Goal: Communication & Community: Answer question/provide support

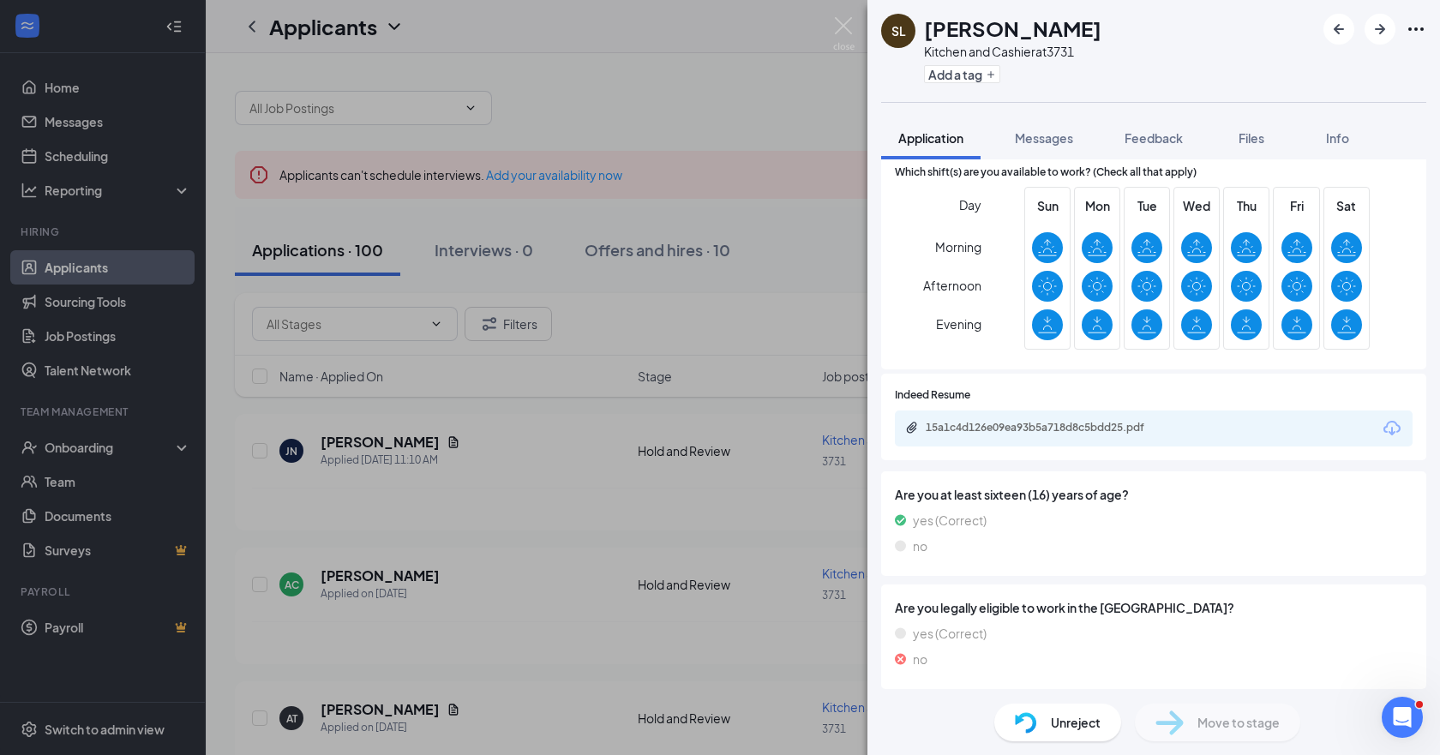
scroll to position [792, 0]
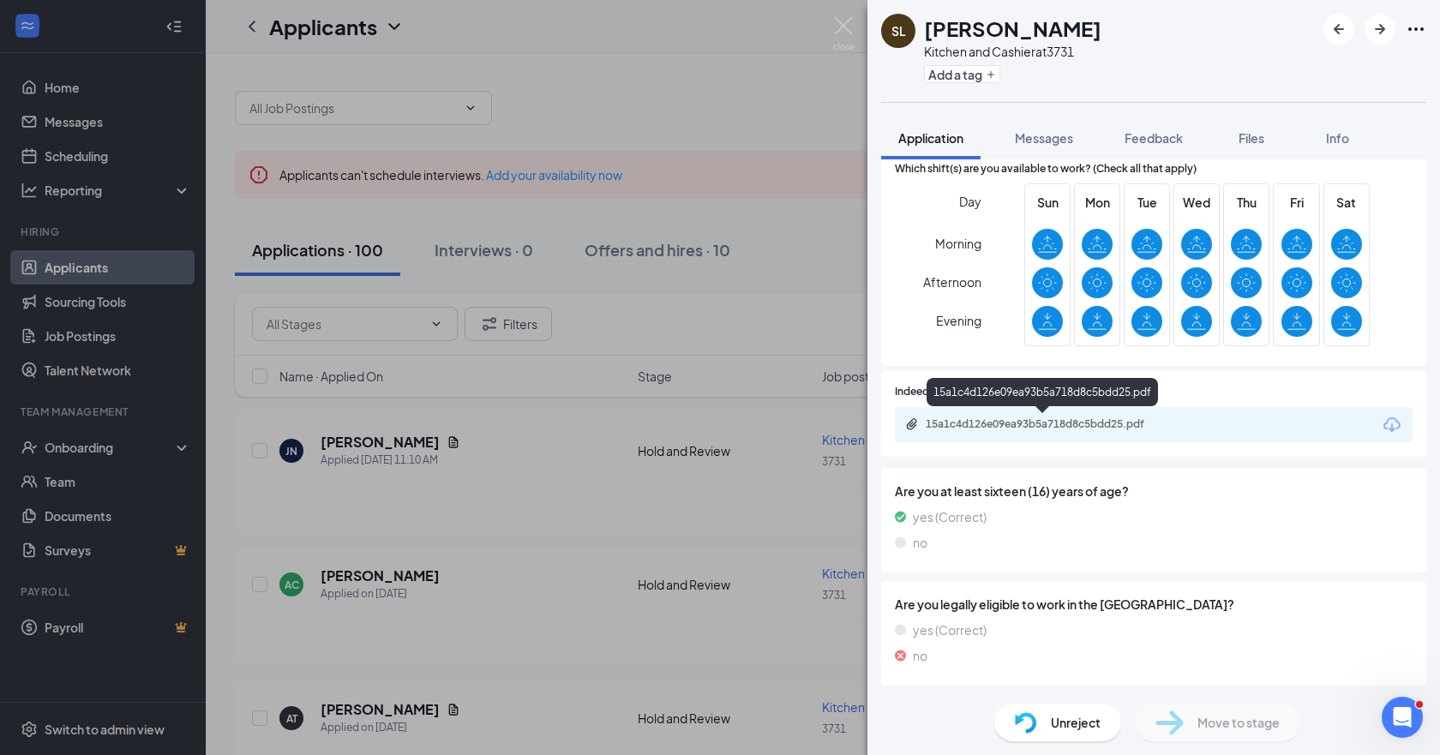
click at [1030, 420] on div "15a1c4d126e09ea93b5a718d8c5bdd25.pdf" at bounding box center [1046, 424] width 240 height 14
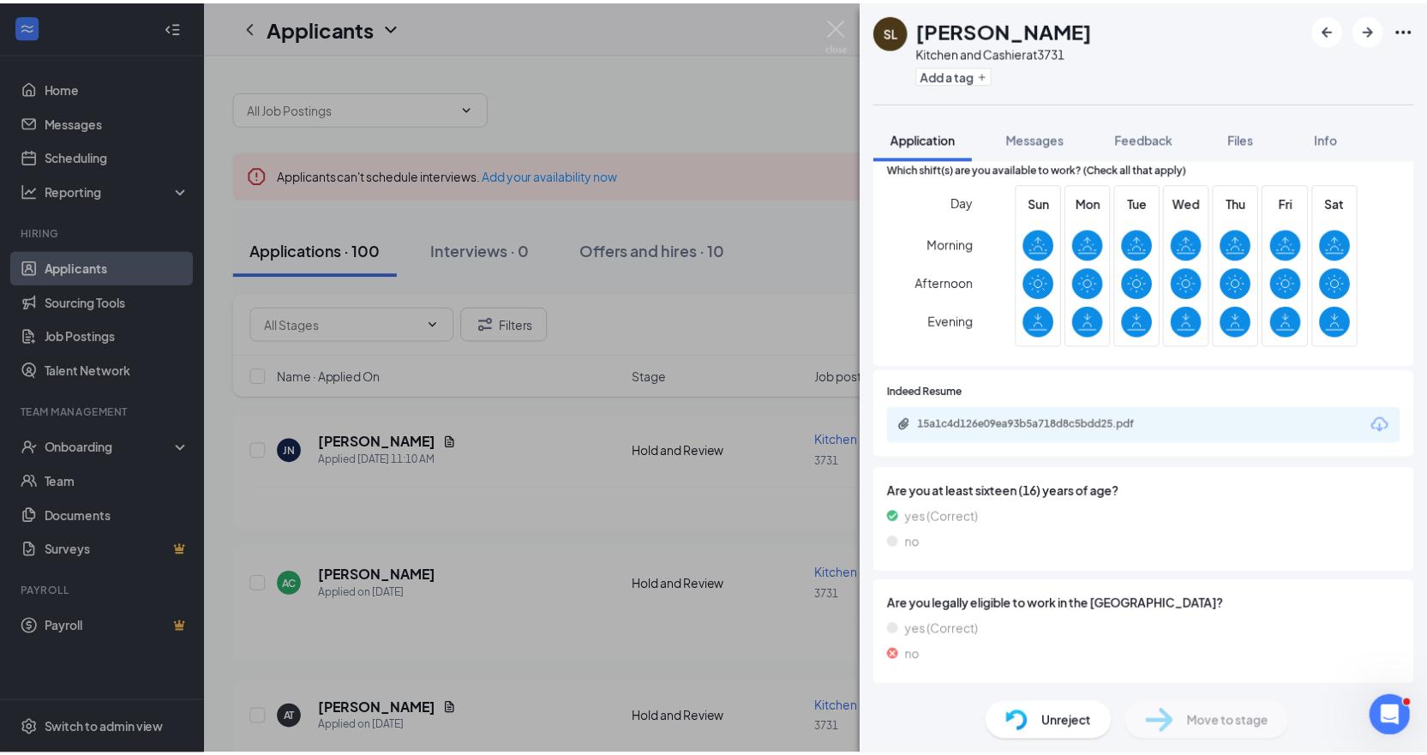
scroll to position [786, 0]
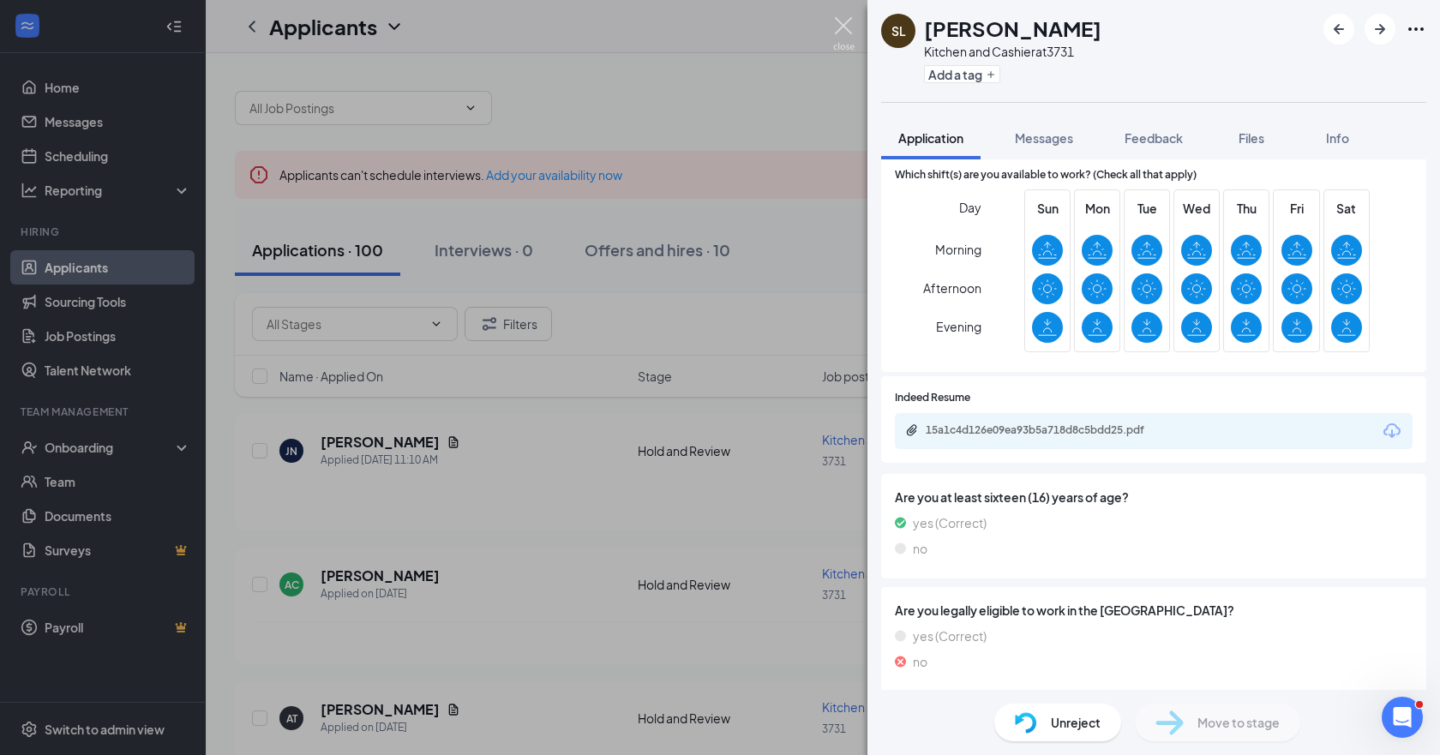
click at [844, 24] on img at bounding box center [843, 33] width 21 height 33
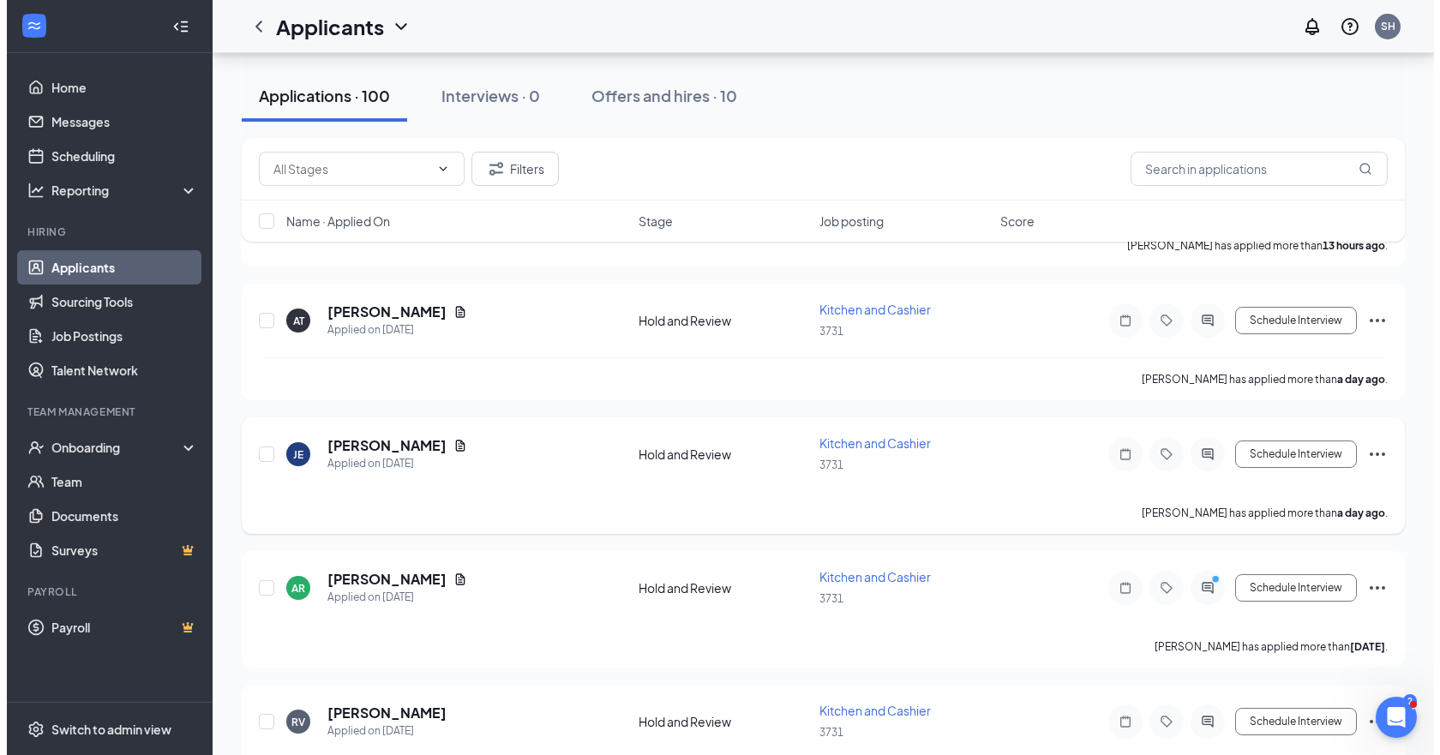
scroll to position [429, 0]
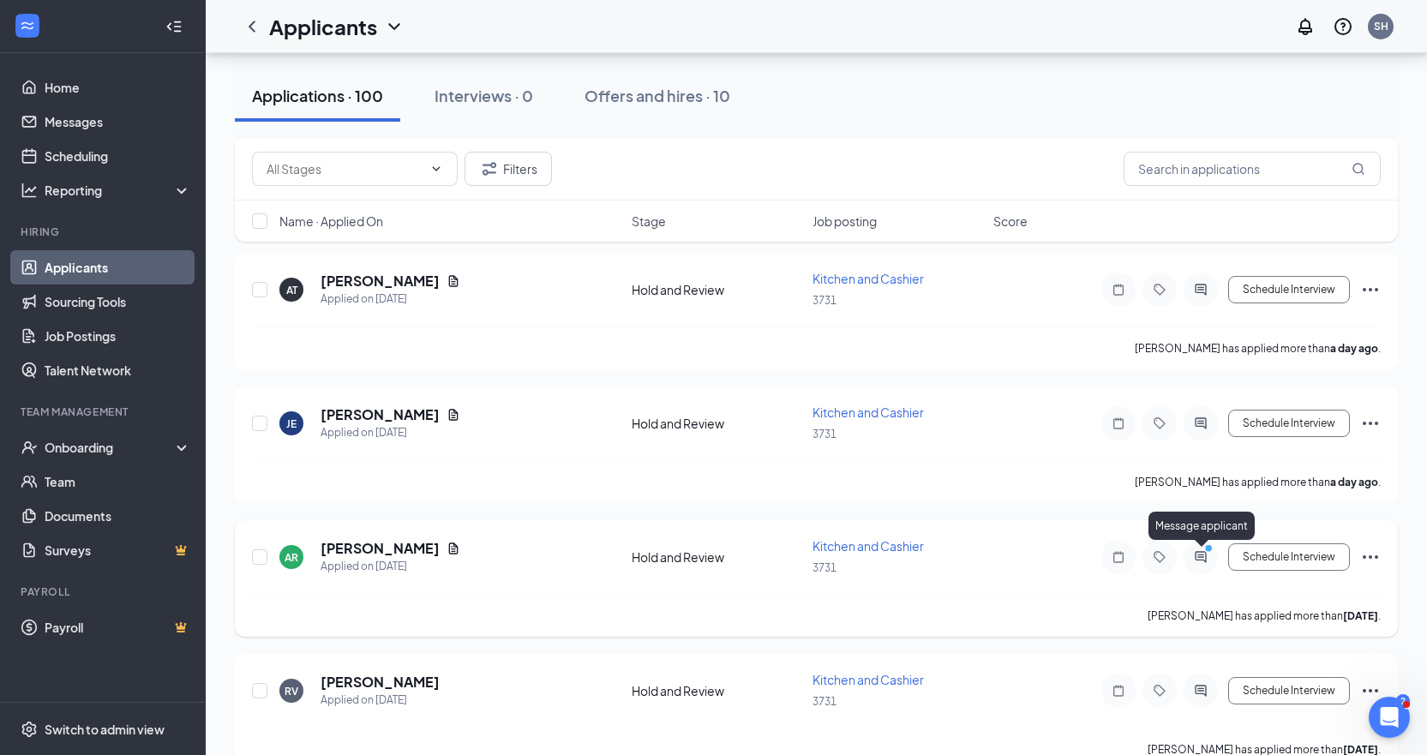
click at [1206, 555] on icon "PrimaryDot" at bounding box center [1211, 550] width 21 height 14
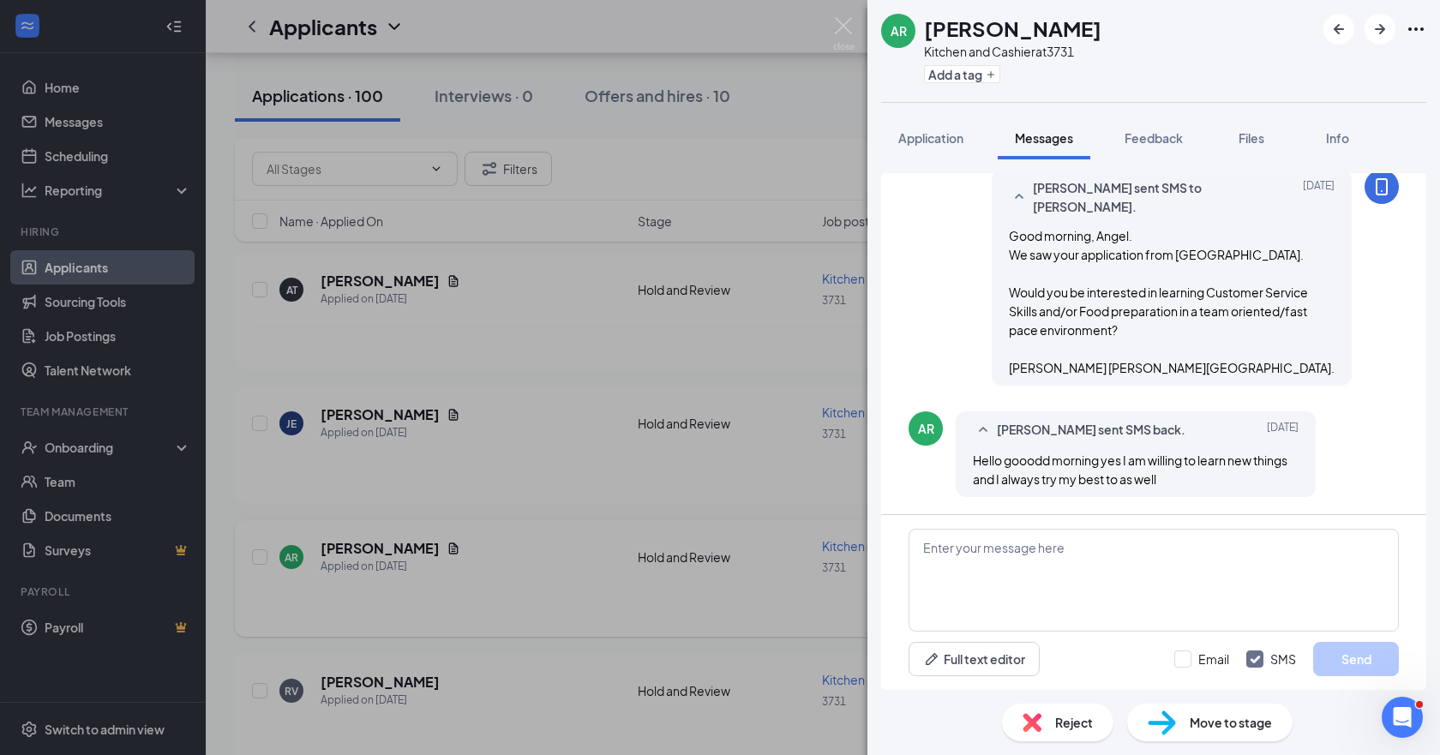
scroll to position [595, 0]
click at [936, 551] on textarea at bounding box center [1154, 580] width 490 height 103
click at [1178, 549] on textarea "Hey, Angel. I apologize for the slow response" at bounding box center [1154, 580] width 490 height 103
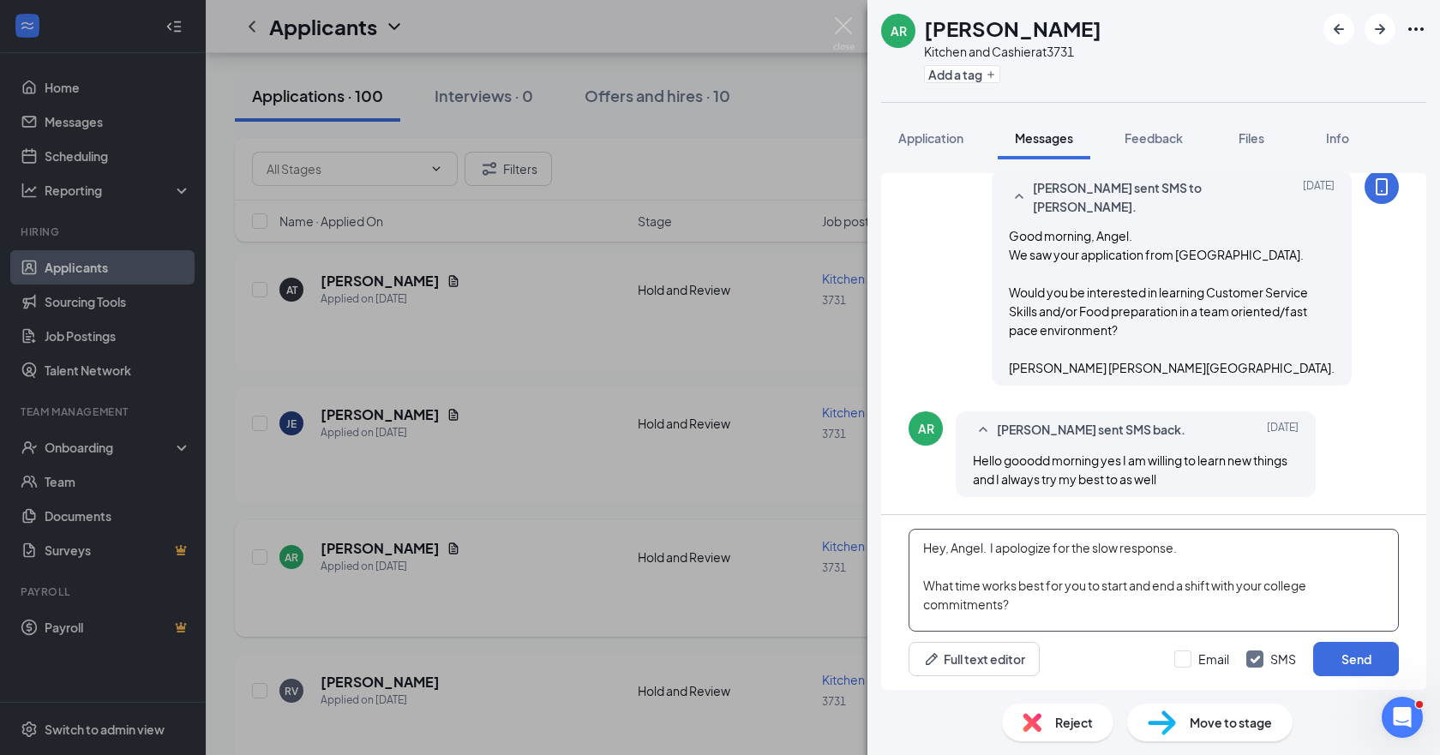
click at [1022, 603] on textarea "Hey, Angel. I apologize for the slow response. What time works best for you to …" at bounding box center [1154, 580] width 490 height 103
click at [1375, 606] on textarea "Hey, Angel. I apologize for the slow response. What time works best for you to …" at bounding box center [1154, 580] width 490 height 103
click at [1251, 608] on textarea "Hey, Angel. I apologize for the slow response. What time works best for you to …" at bounding box center [1154, 580] width 490 height 103
click at [980, 624] on textarea "Hey, Angel. I apologize for the slow response. What time works best for you to …" at bounding box center [1154, 580] width 490 height 103
click at [1016, 622] on textarea "Hey, Angel. I apologize for the slow response. What time works best for you to …" at bounding box center [1154, 580] width 490 height 103
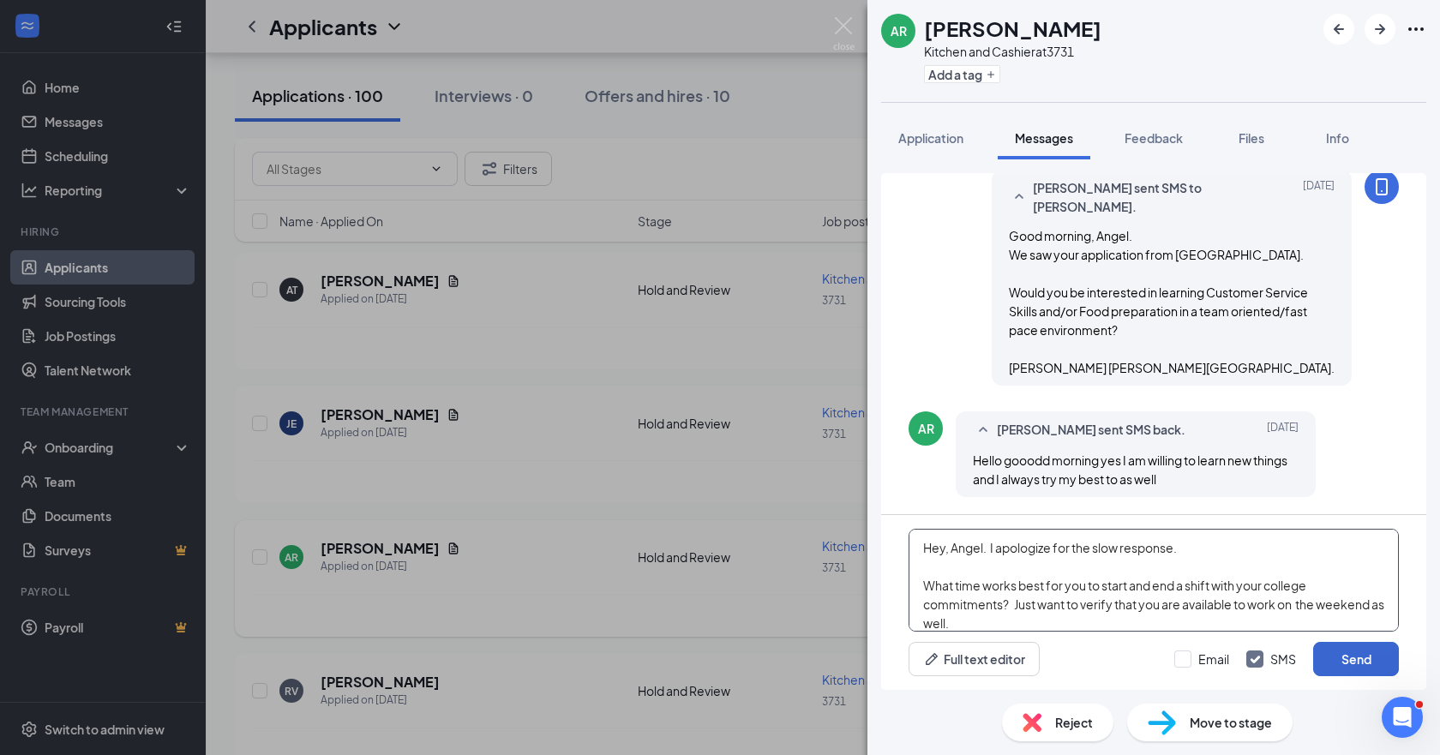
type textarea "Hey, Angel. I apologize for the slow response. What time works best for you to …"
click at [1347, 658] on button "Send" at bounding box center [1356, 659] width 86 height 34
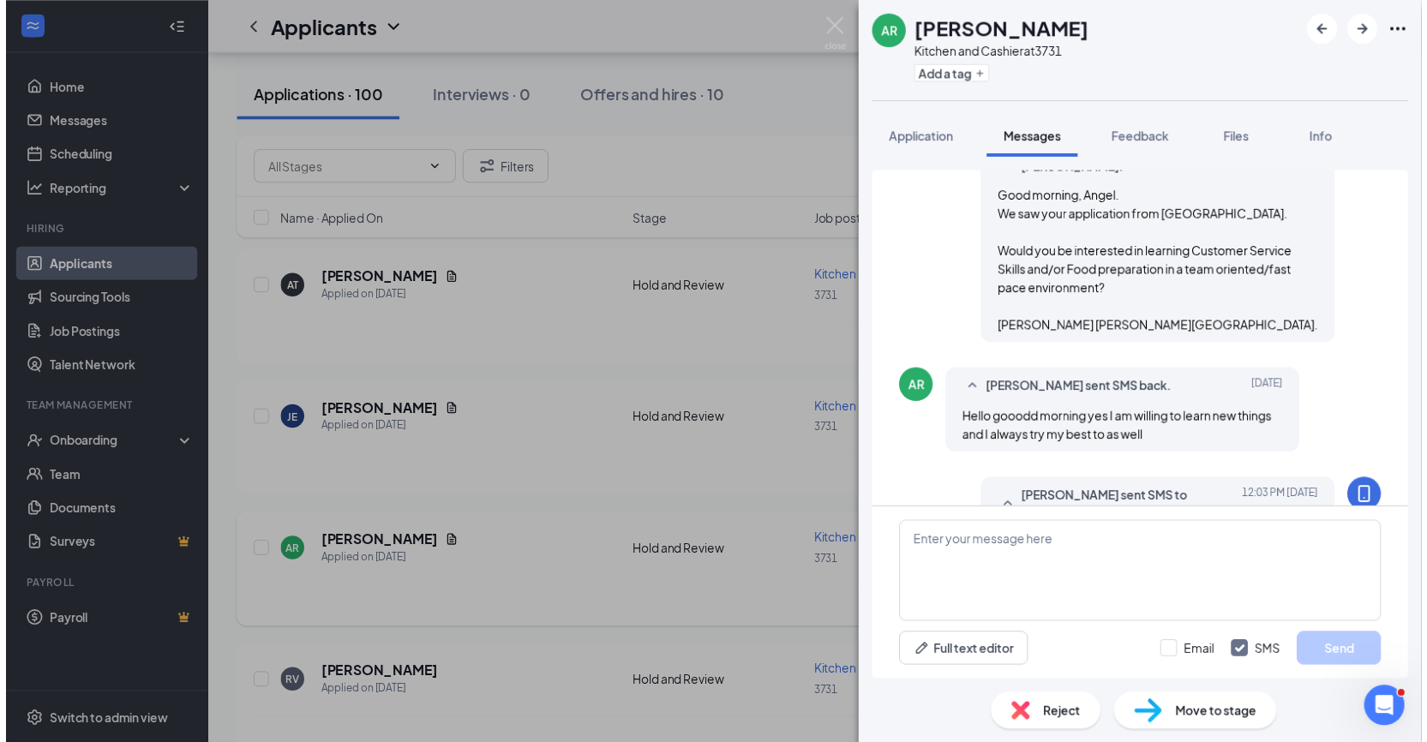
scroll to position [780, 0]
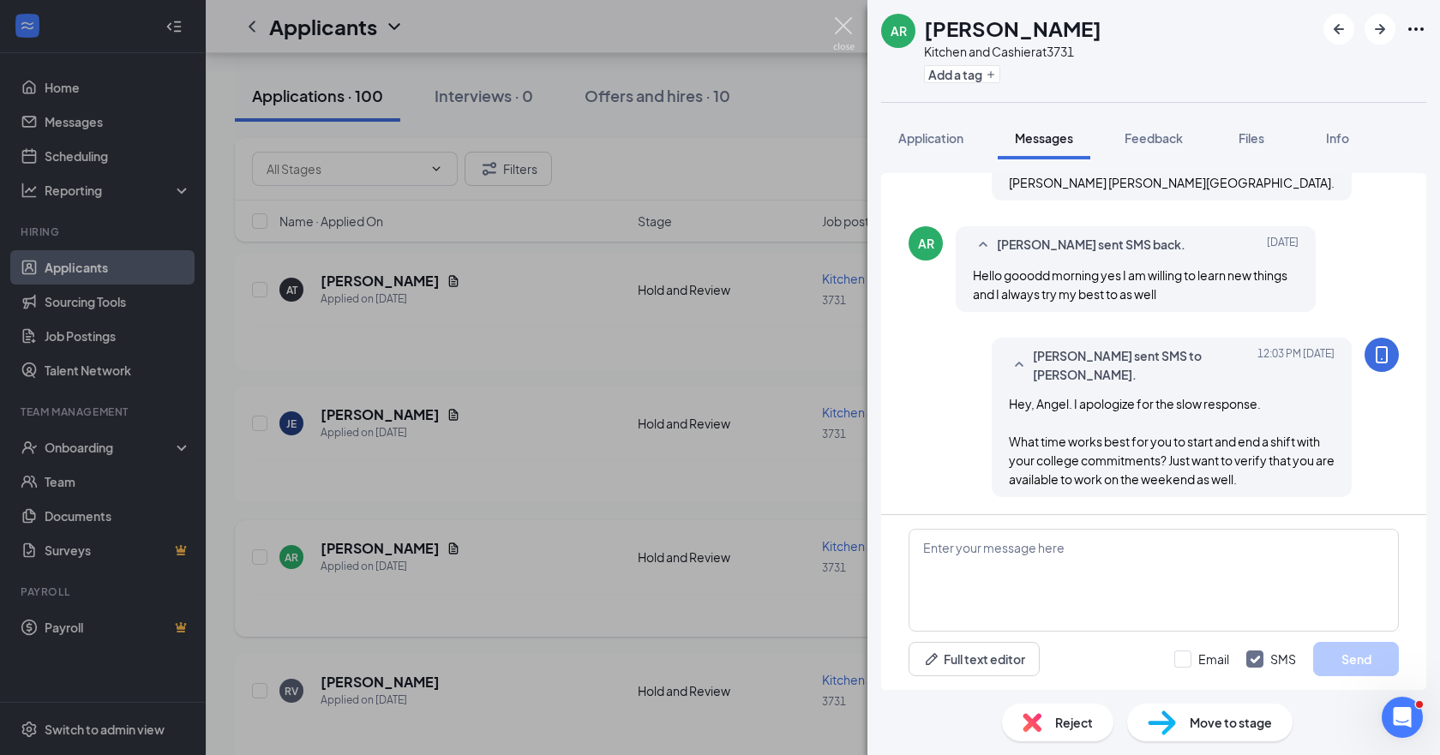
click at [848, 27] on img at bounding box center [843, 33] width 21 height 33
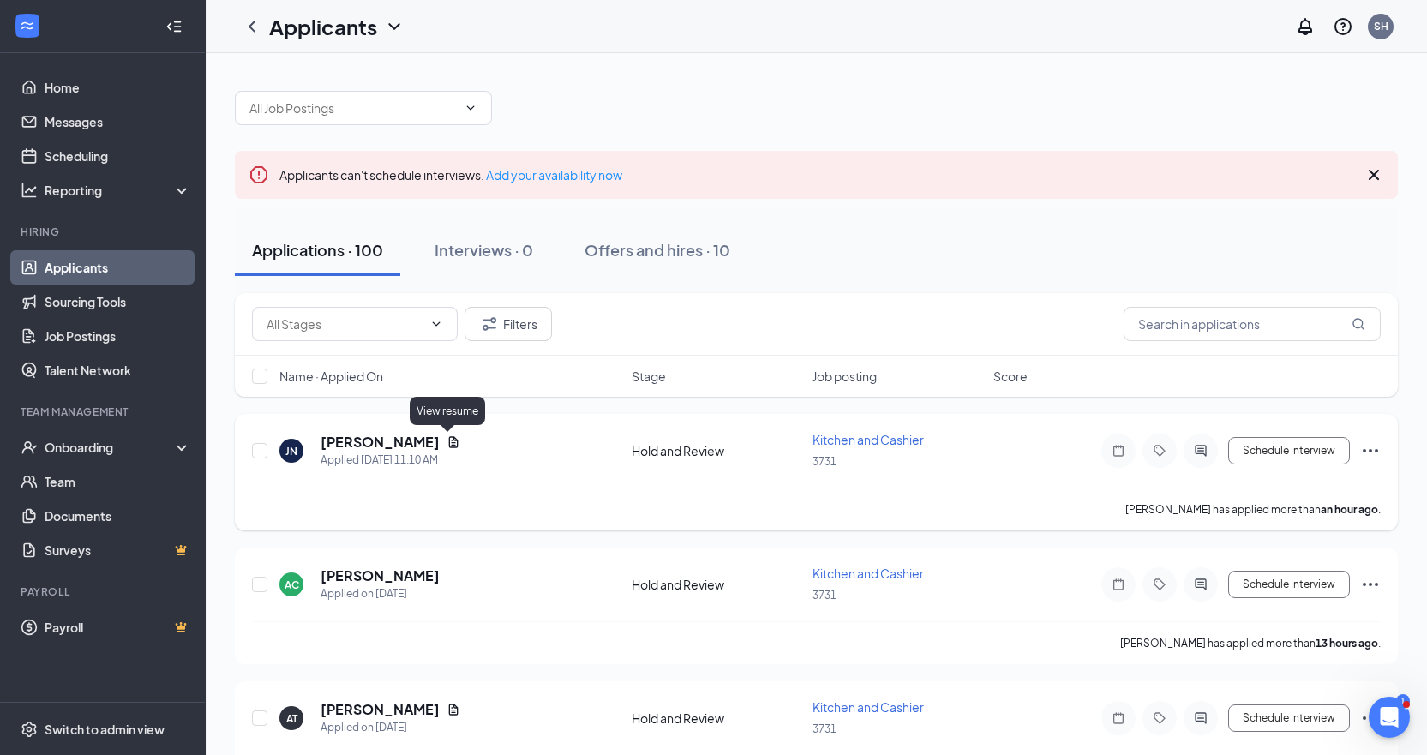
click at [447, 439] on icon "Document" at bounding box center [454, 442] width 14 height 14
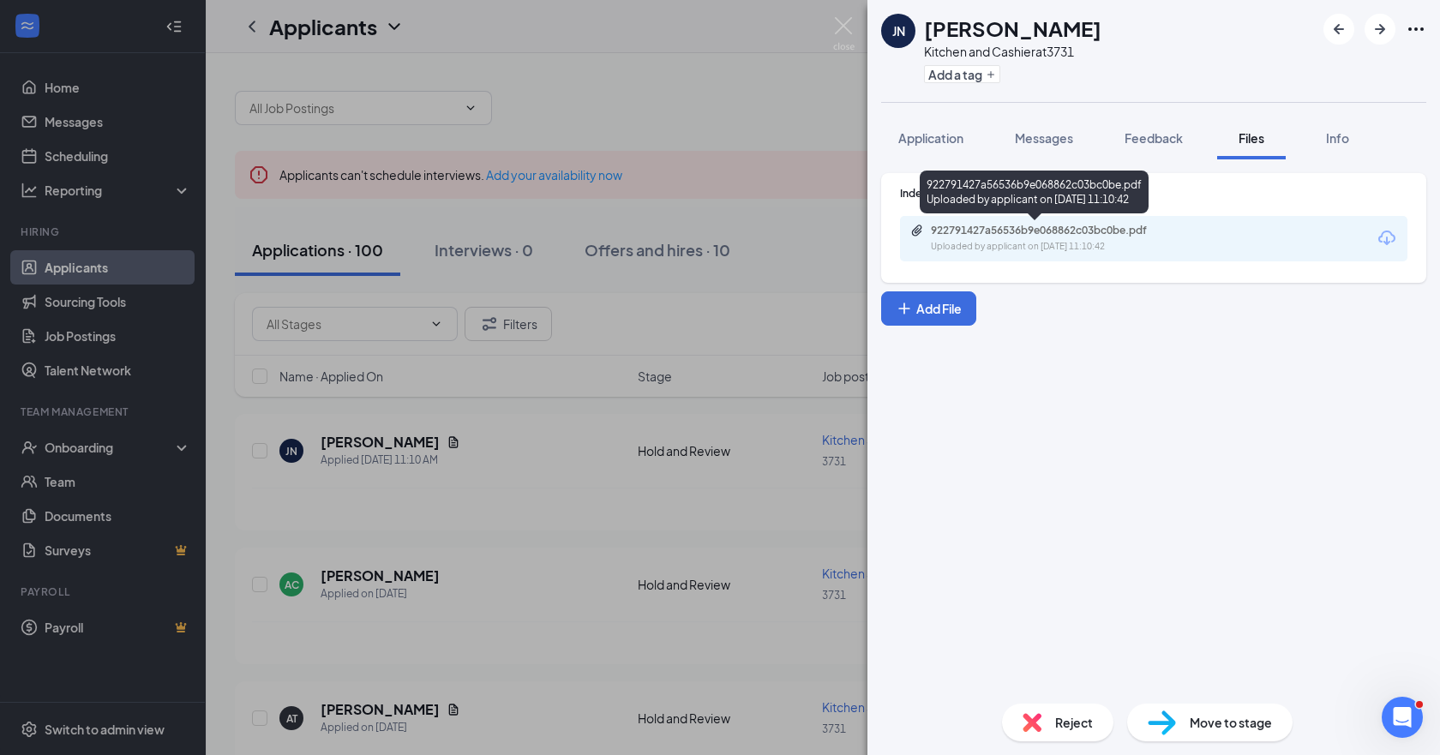
click at [1008, 229] on div "922791427a56536b9e068862c03bc0be.pdf" at bounding box center [1051, 231] width 240 height 14
click at [360, 574] on div "[PERSON_NAME] Kitchen and Cashier at 3731 Add a tag Application Messages Feedba…" at bounding box center [720, 377] width 1440 height 755
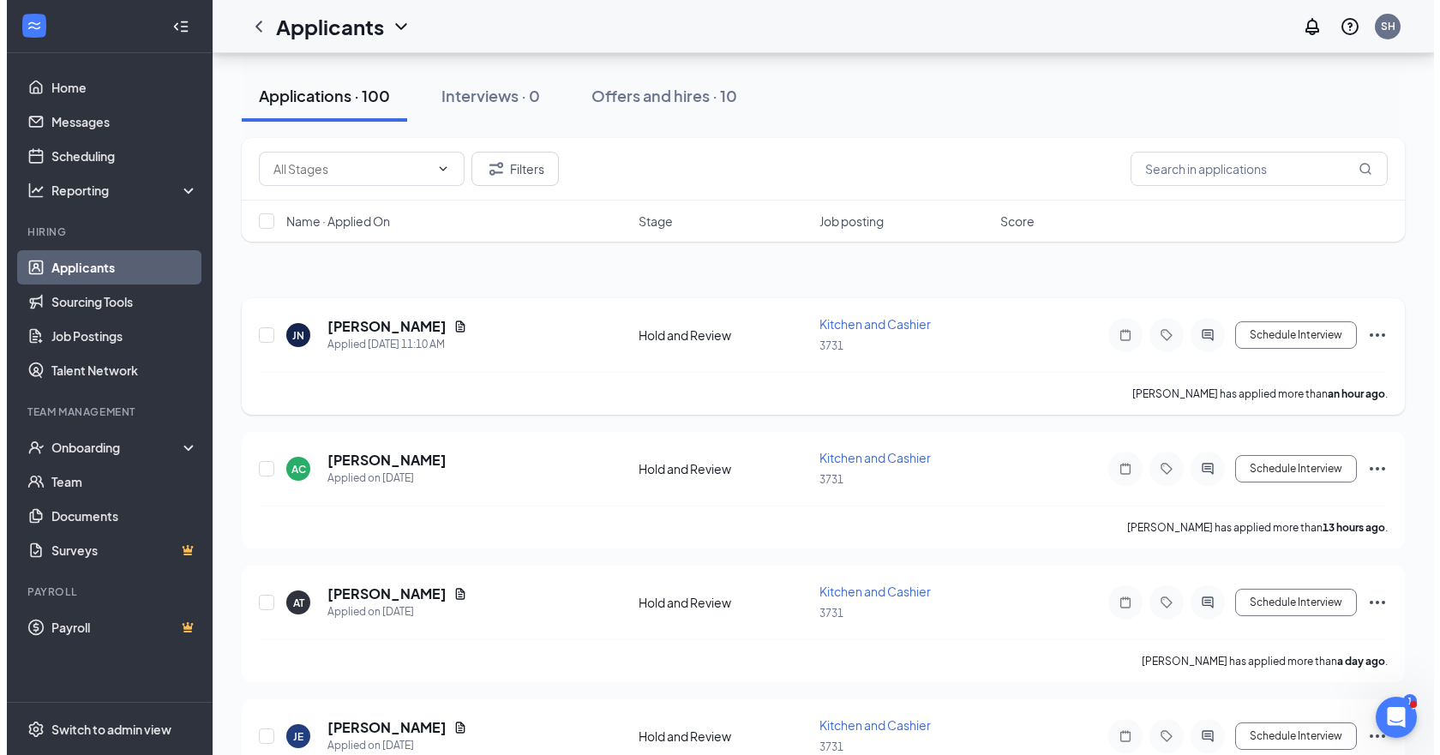
scroll to position [257, 0]
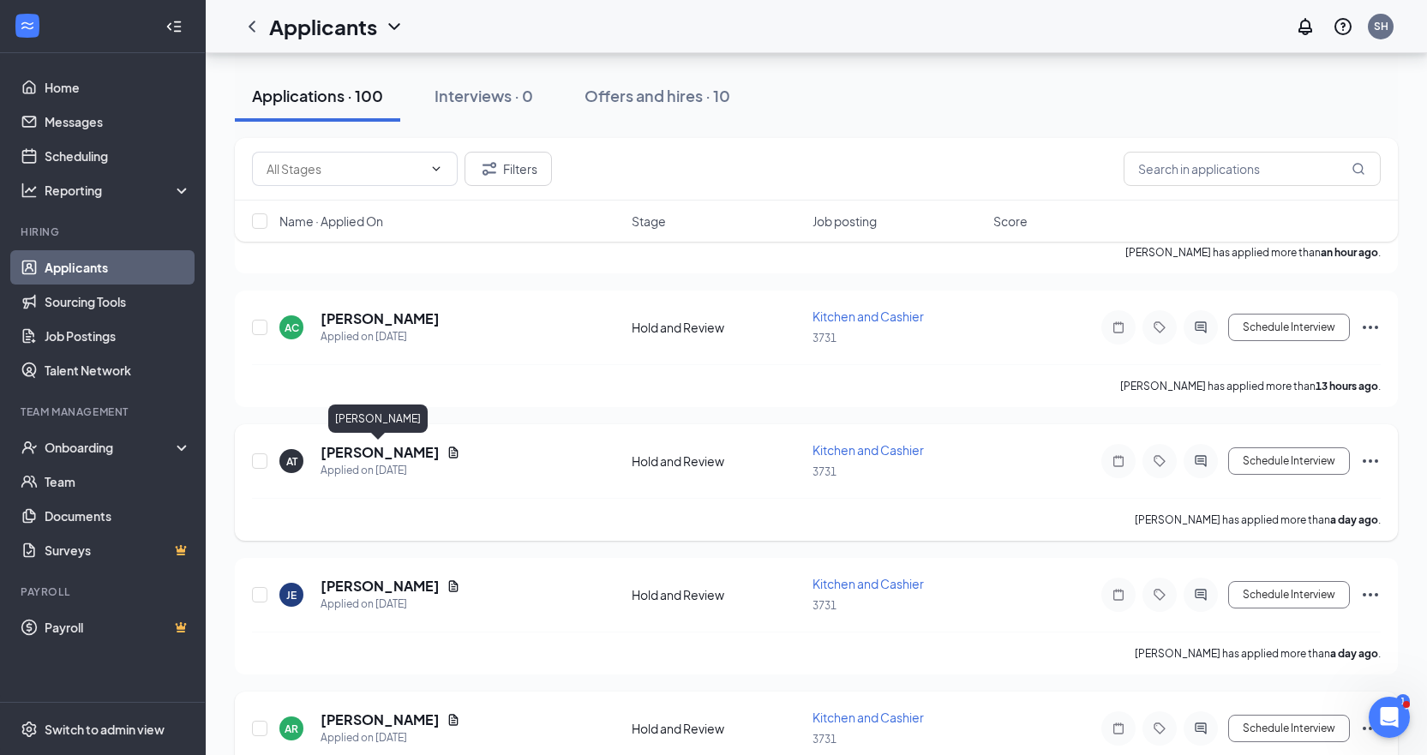
click at [392, 447] on h5 "[PERSON_NAME]" at bounding box center [380, 452] width 119 height 19
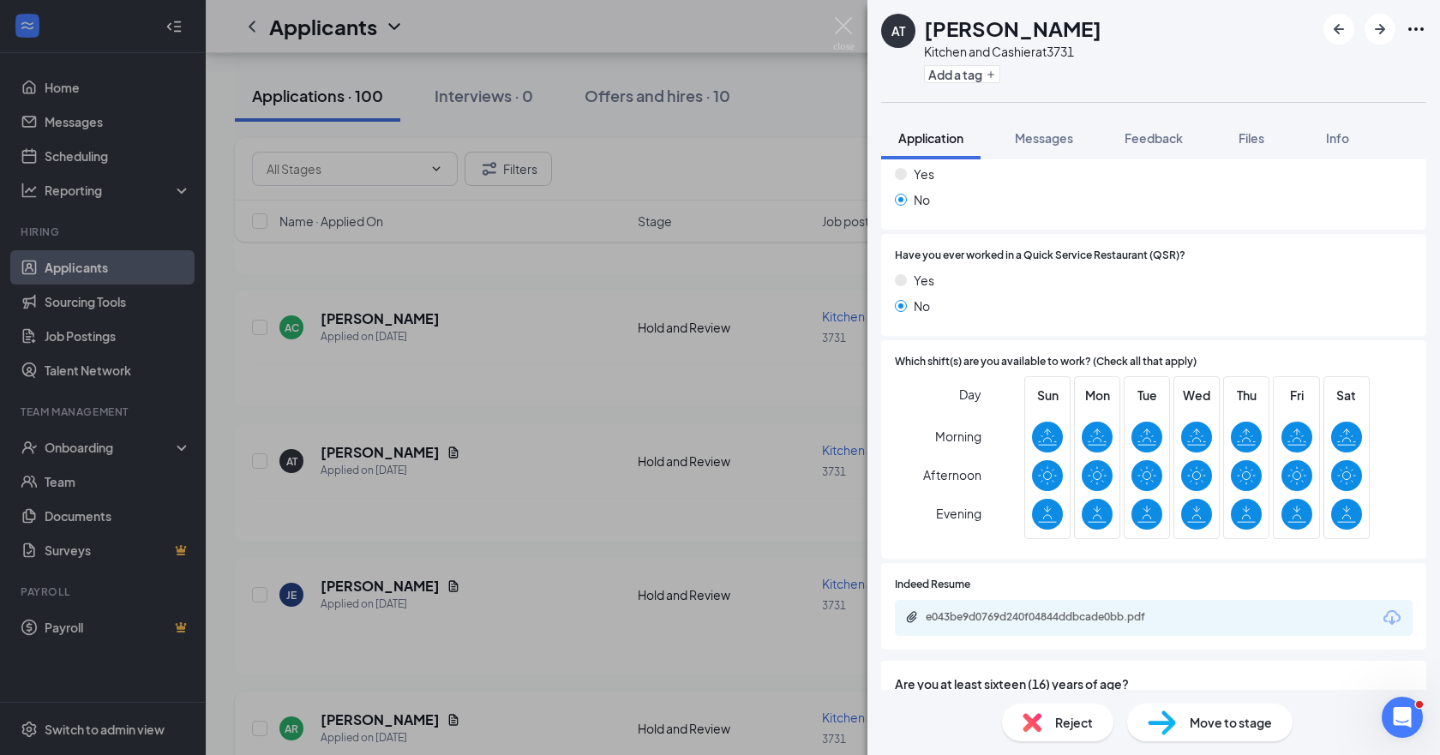
scroll to position [600, 0]
click at [1033, 609] on div "e043be9d0769d240f04844ddbcade0bb.pdf" at bounding box center [1046, 616] width 240 height 14
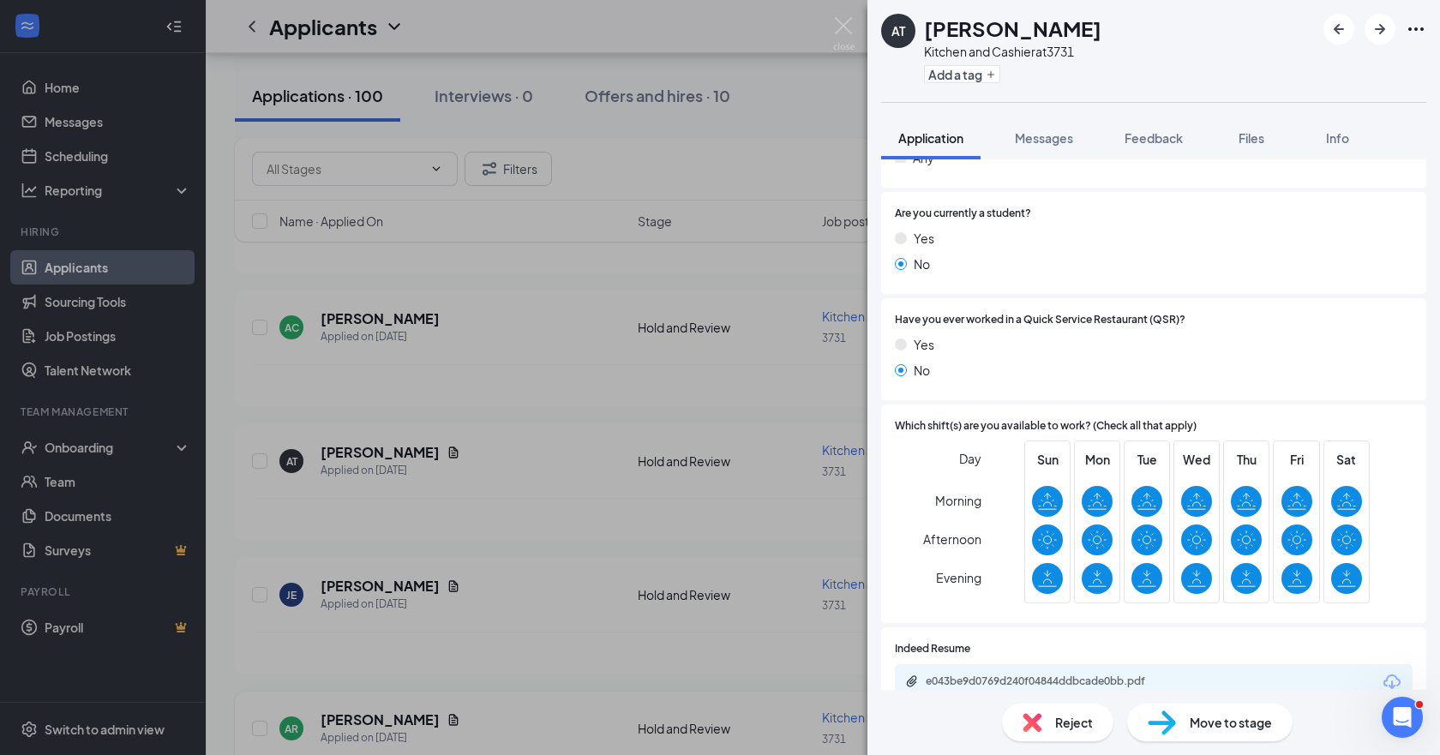
scroll to position [792, 0]
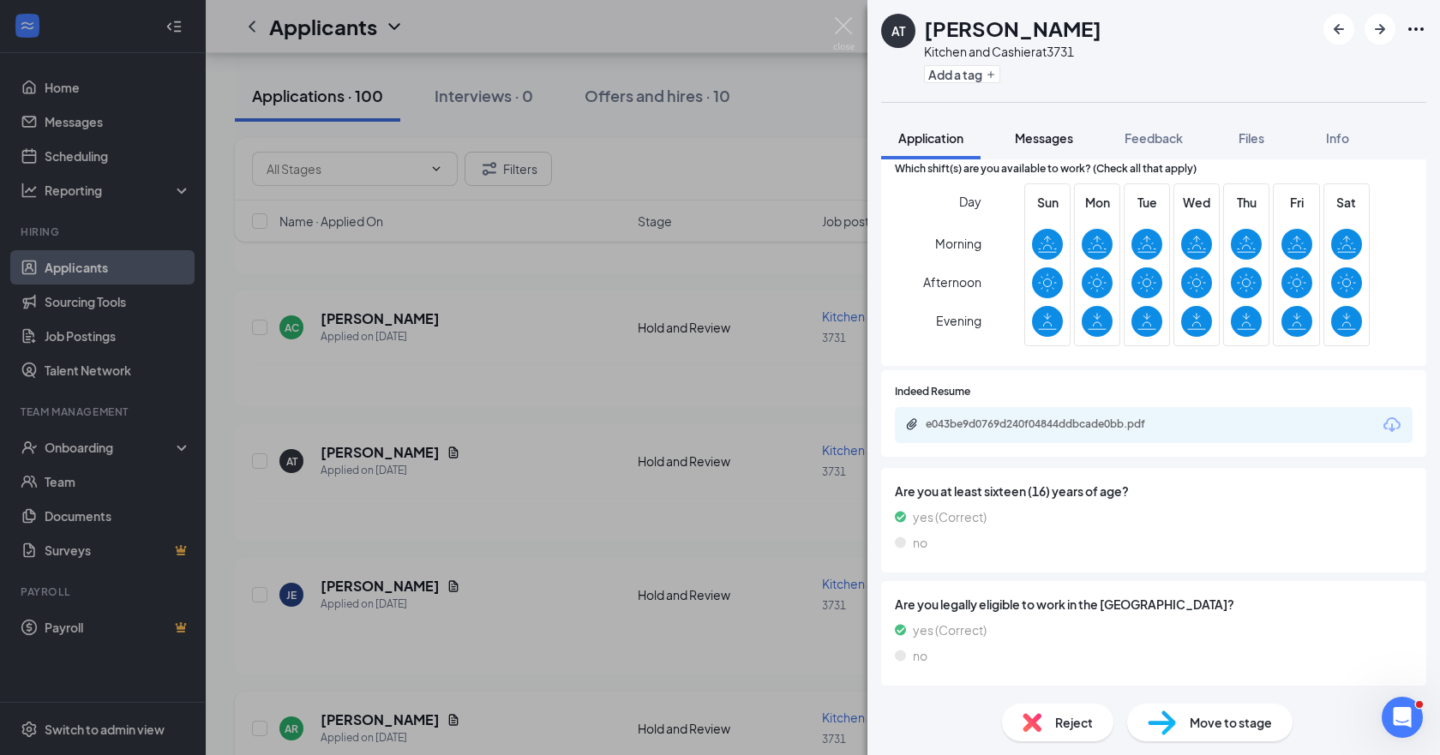
click at [1045, 139] on span "Messages" at bounding box center [1044, 137] width 58 height 15
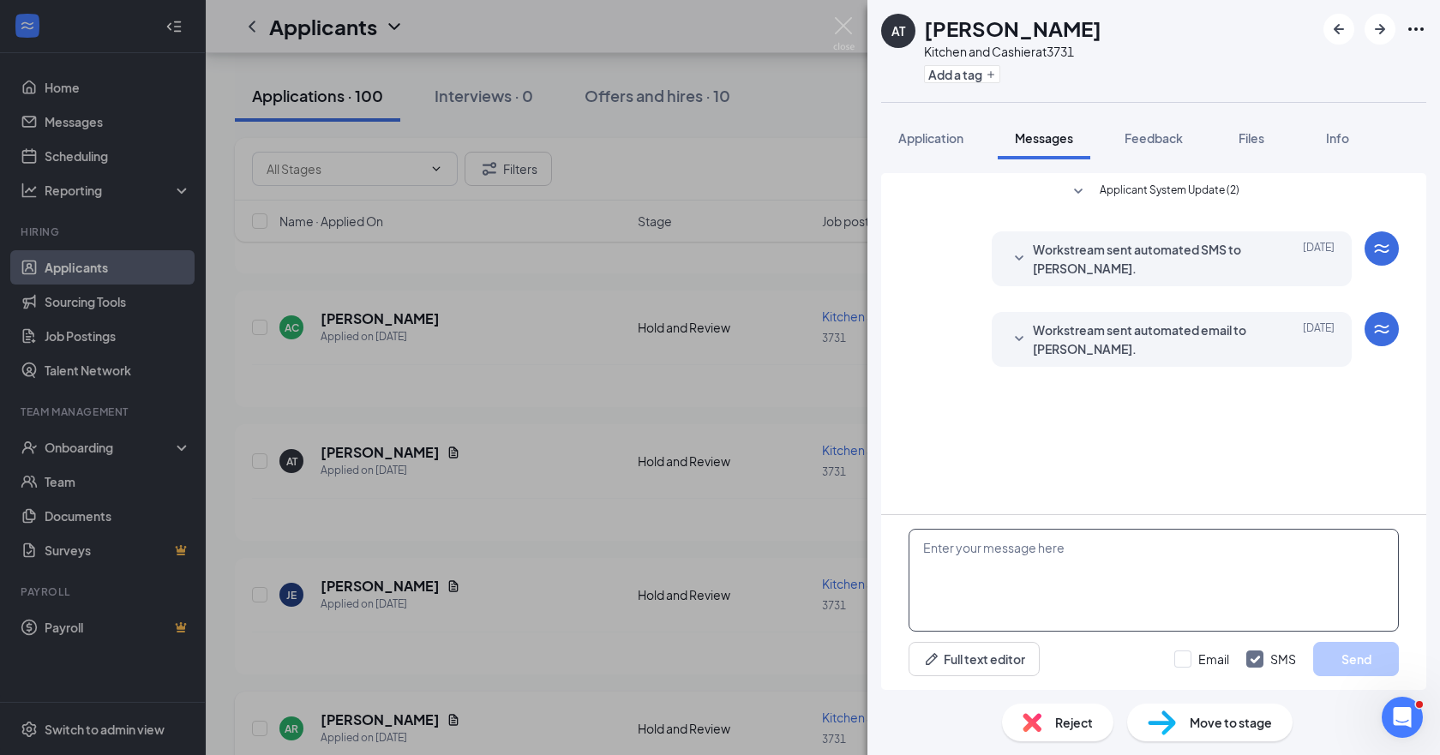
click at [943, 551] on textarea at bounding box center [1154, 580] width 490 height 103
click at [846, 27] on img at bounding box center [843, 33] width 21 height 33
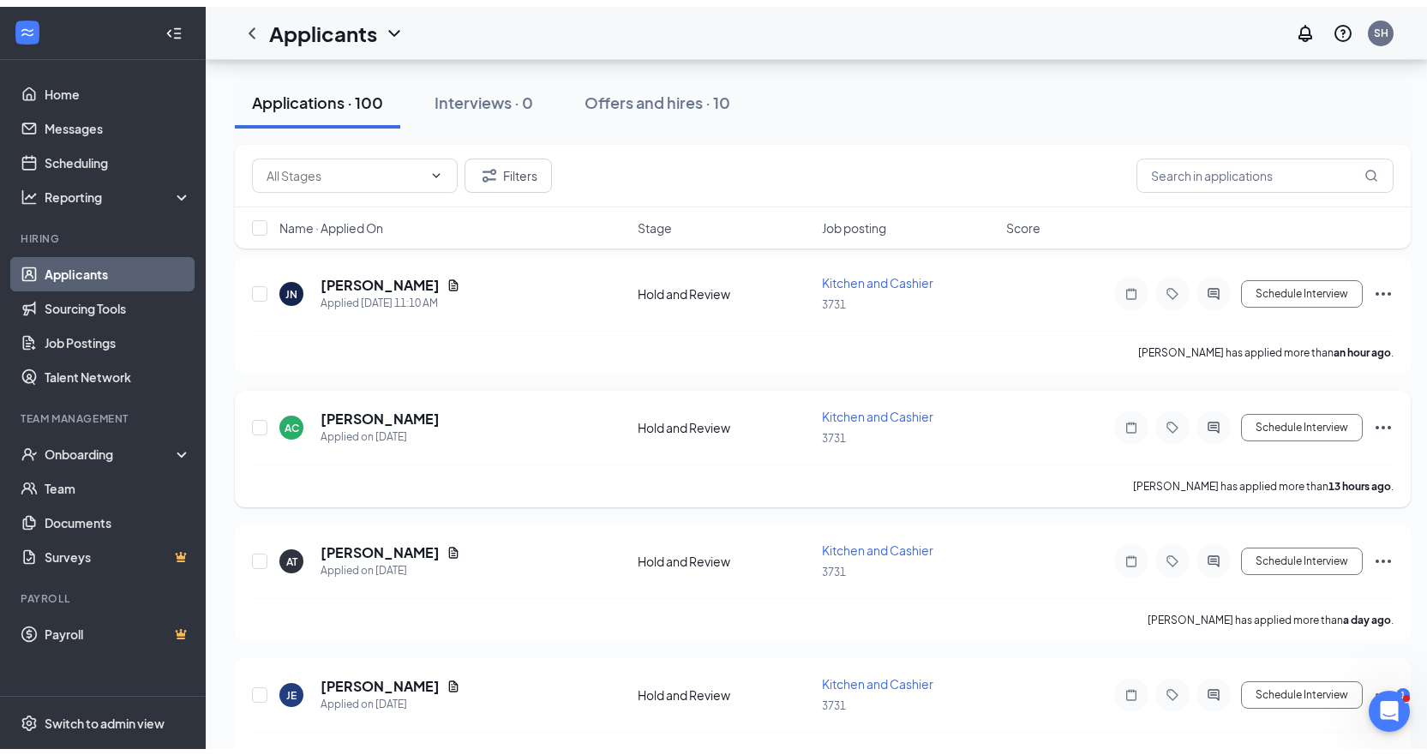
scroll to position [86, 0]
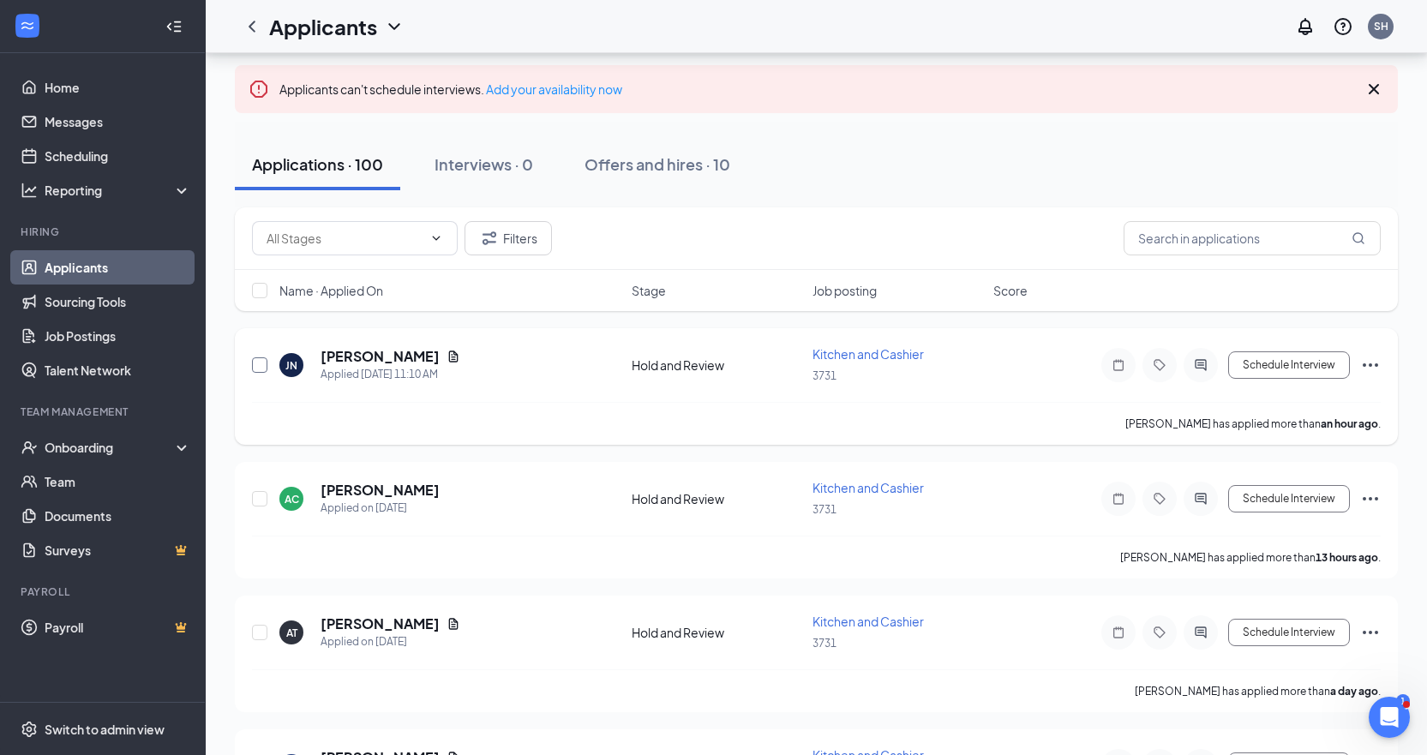
click at [266, 364] on input "checkbox" at bounding box center [259, 364] width 15 height 15
checkbox input "true"
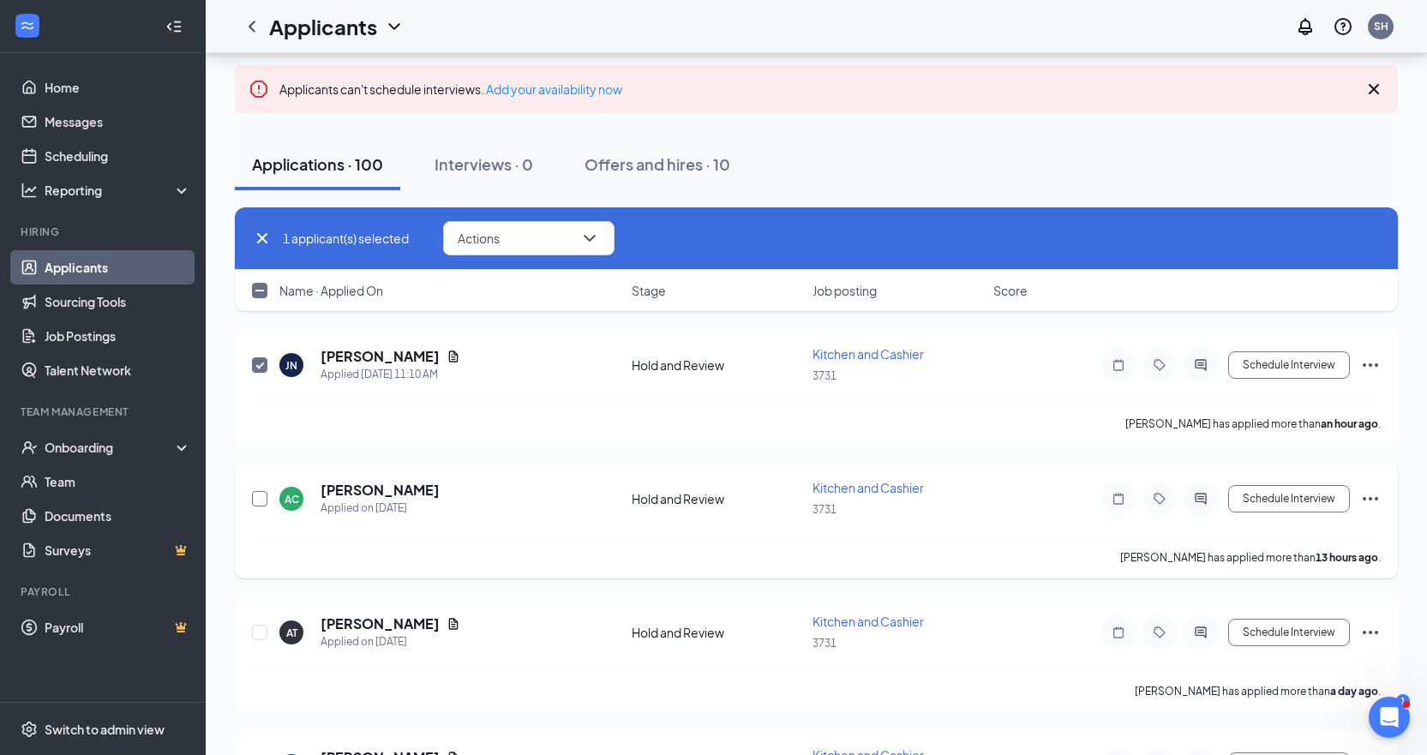
click at [261, 498] on input "checkbox" at bounding box center [259, 498] width 15 height 15
checkbox input "true"
click at [257, 633] on input "checkbox" at bounding box center [259, 632] width 15 height 15
checkbox input "true"
click at [589, 244] on icon "ChevronDown" at bounding box center [589, 238] width 21 height 21
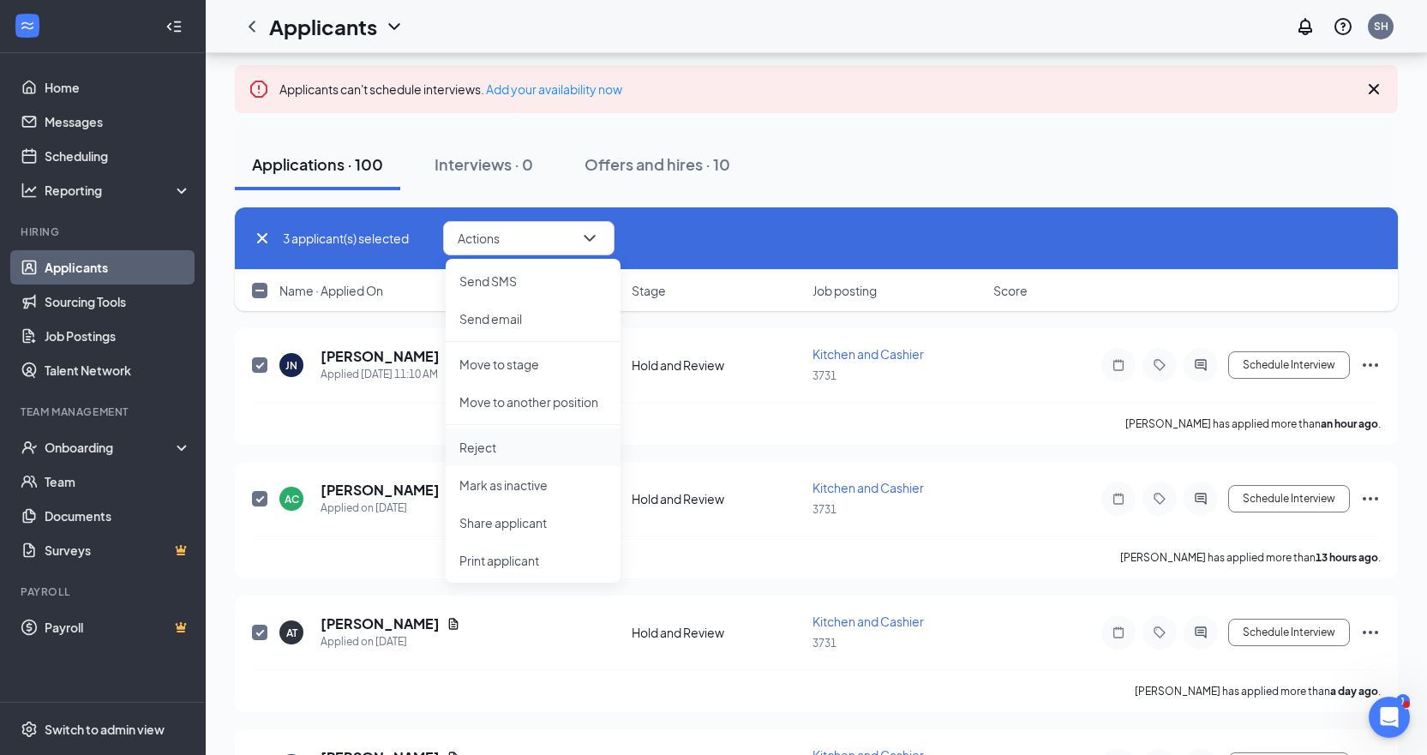
click at [483, 448] on p "Reject" at bounding box center [532, 447] width 147 height 17
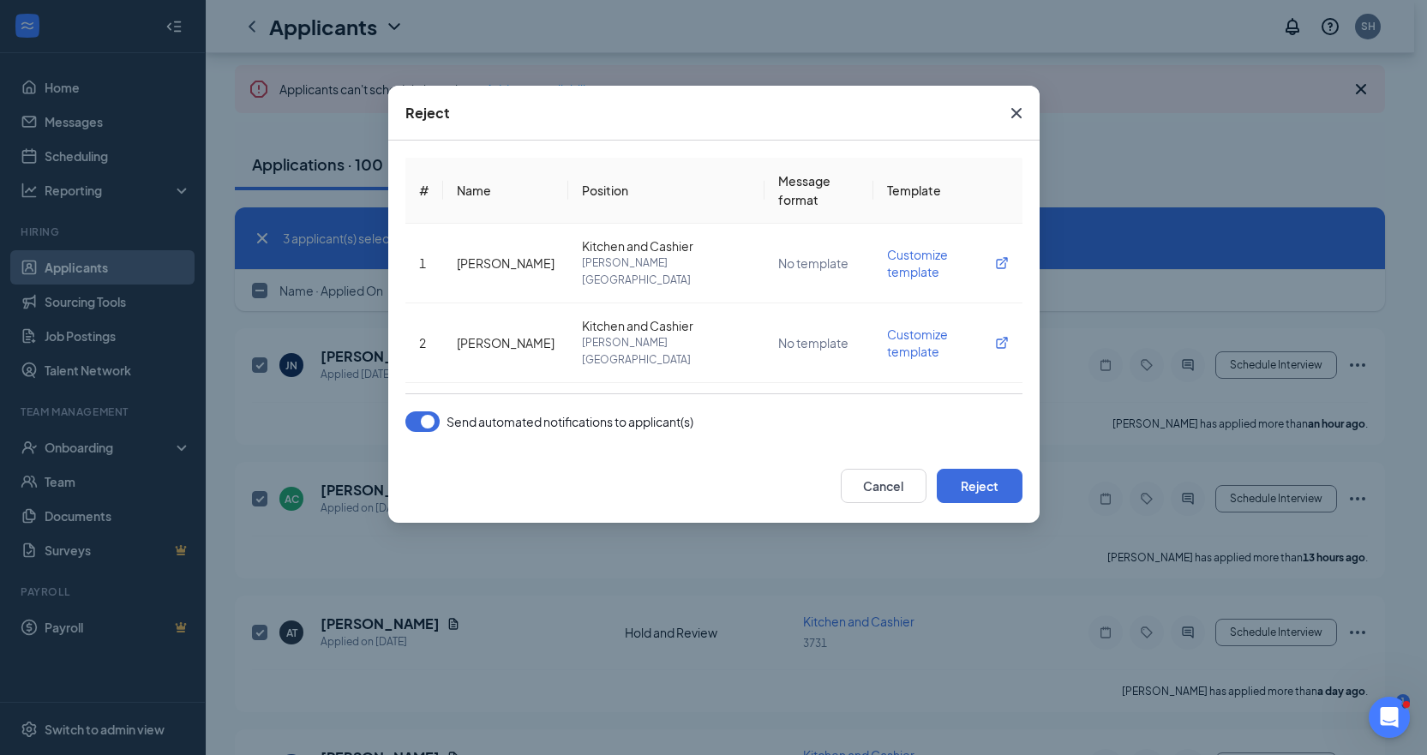
click at [430, 417] on button "button" at bounding box center [422, 421] width 34 height 21
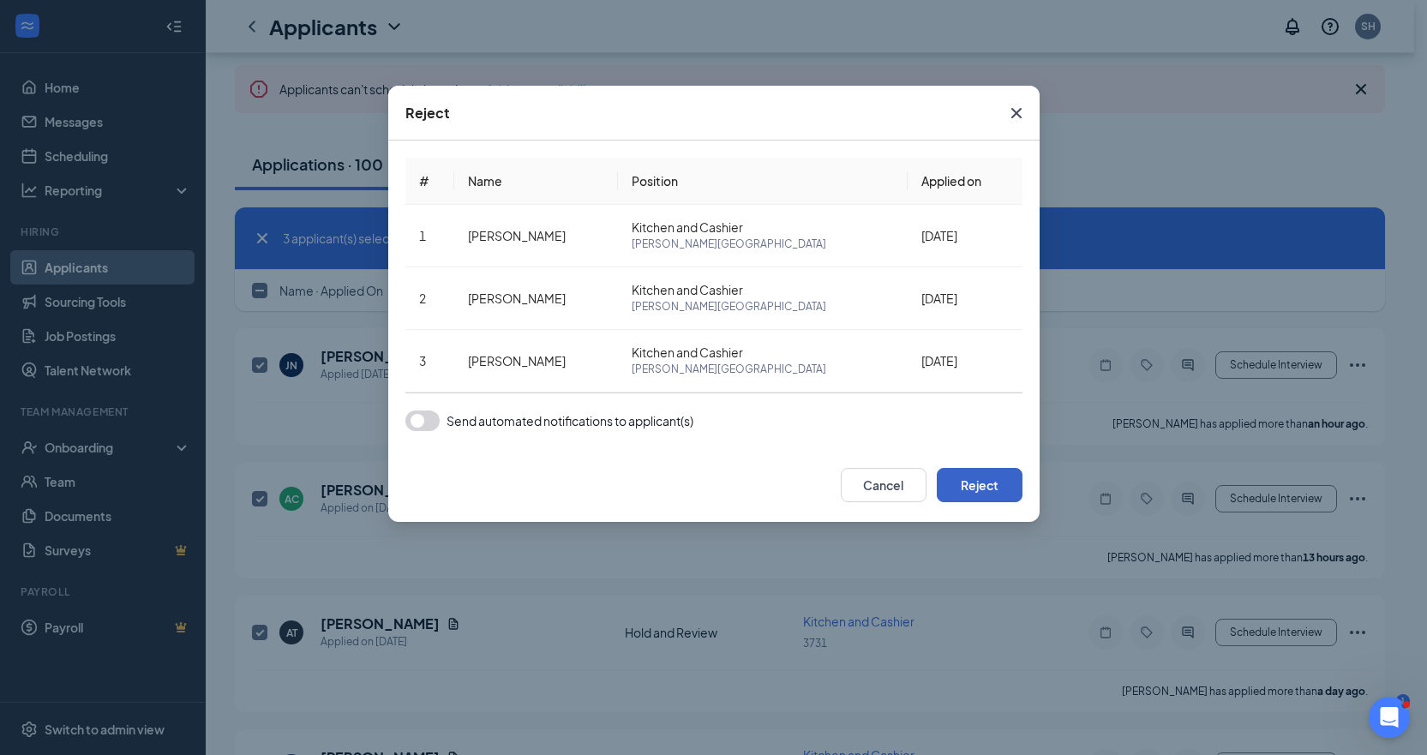
click at [971, 488] on button "Reject" at bounding box center [980, 485] width 86 height 34
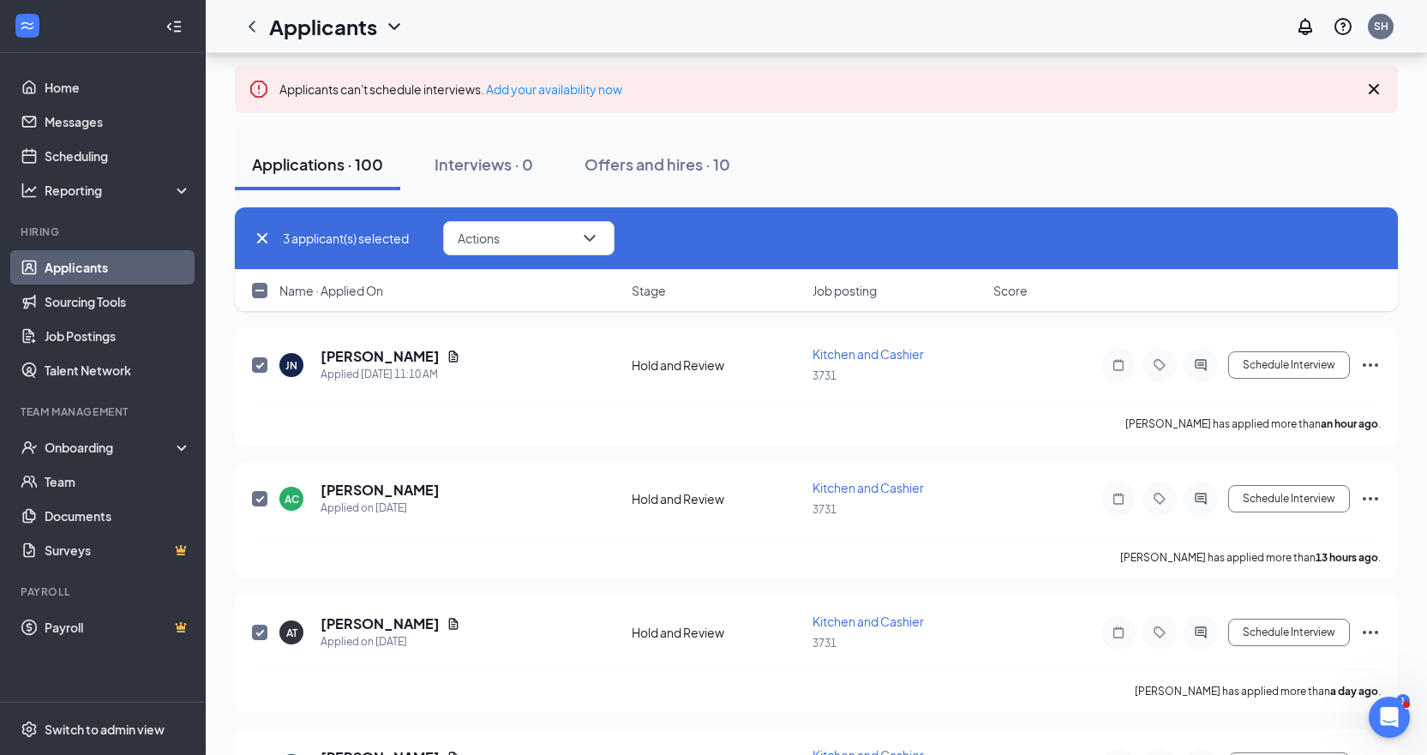
checkbox input "false"
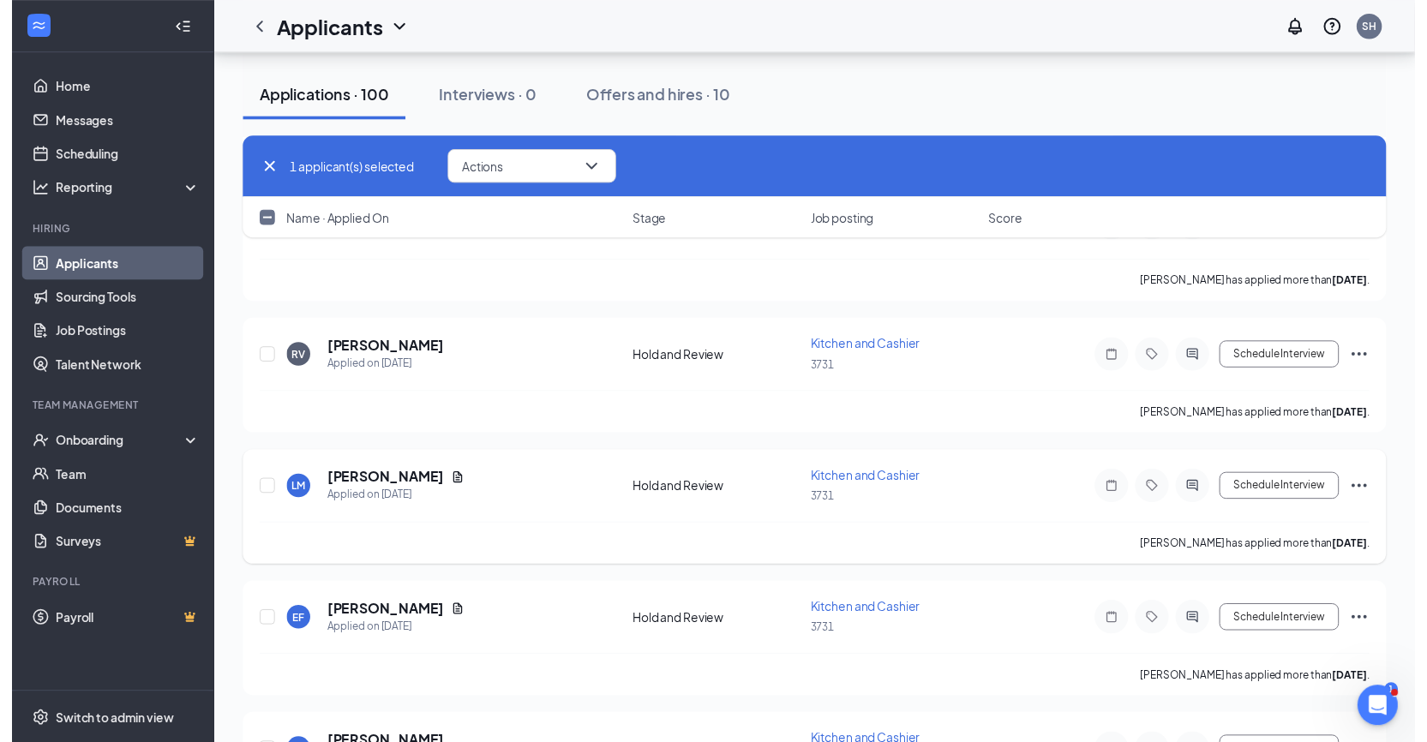
scroll to position [514, 0]
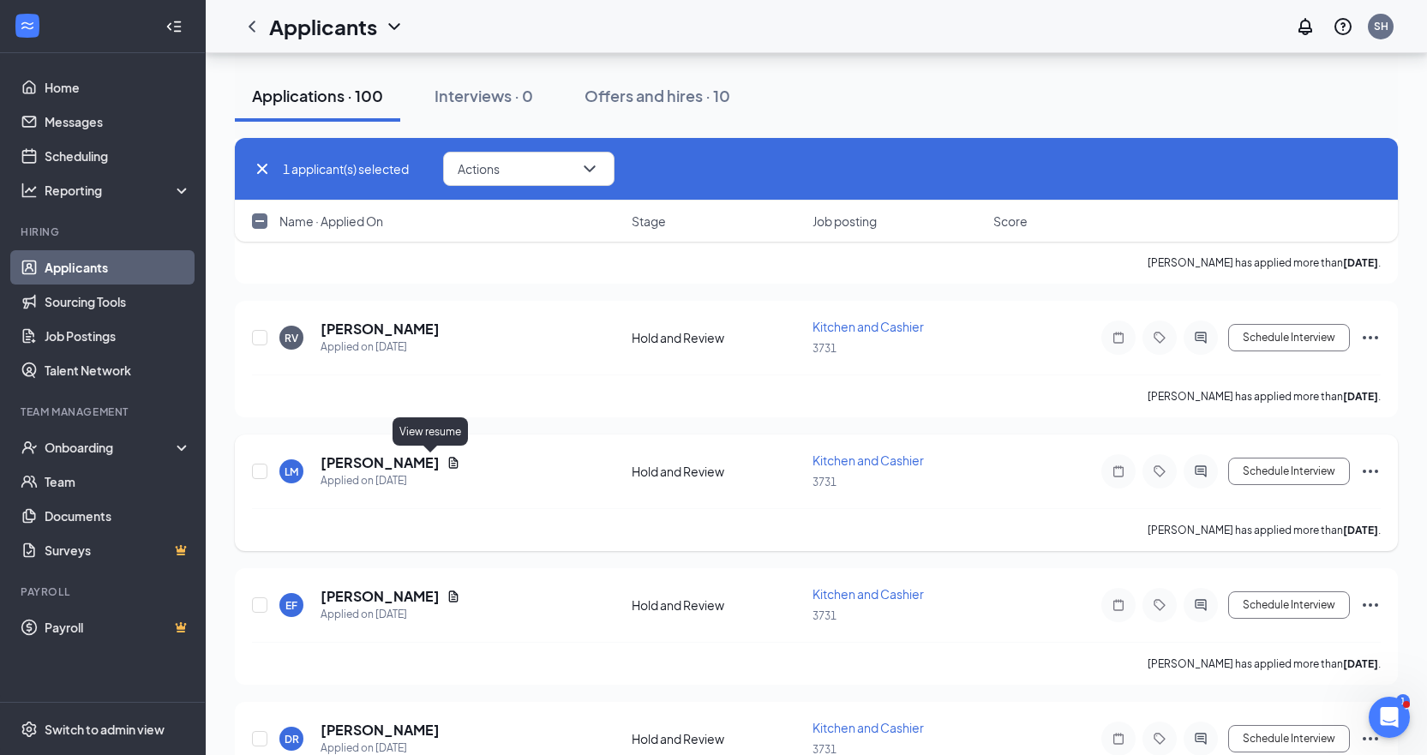
click at [449, 463] on icon "Document" at bounding box center [453, 462] width 9 height 11
checkbox input "false"
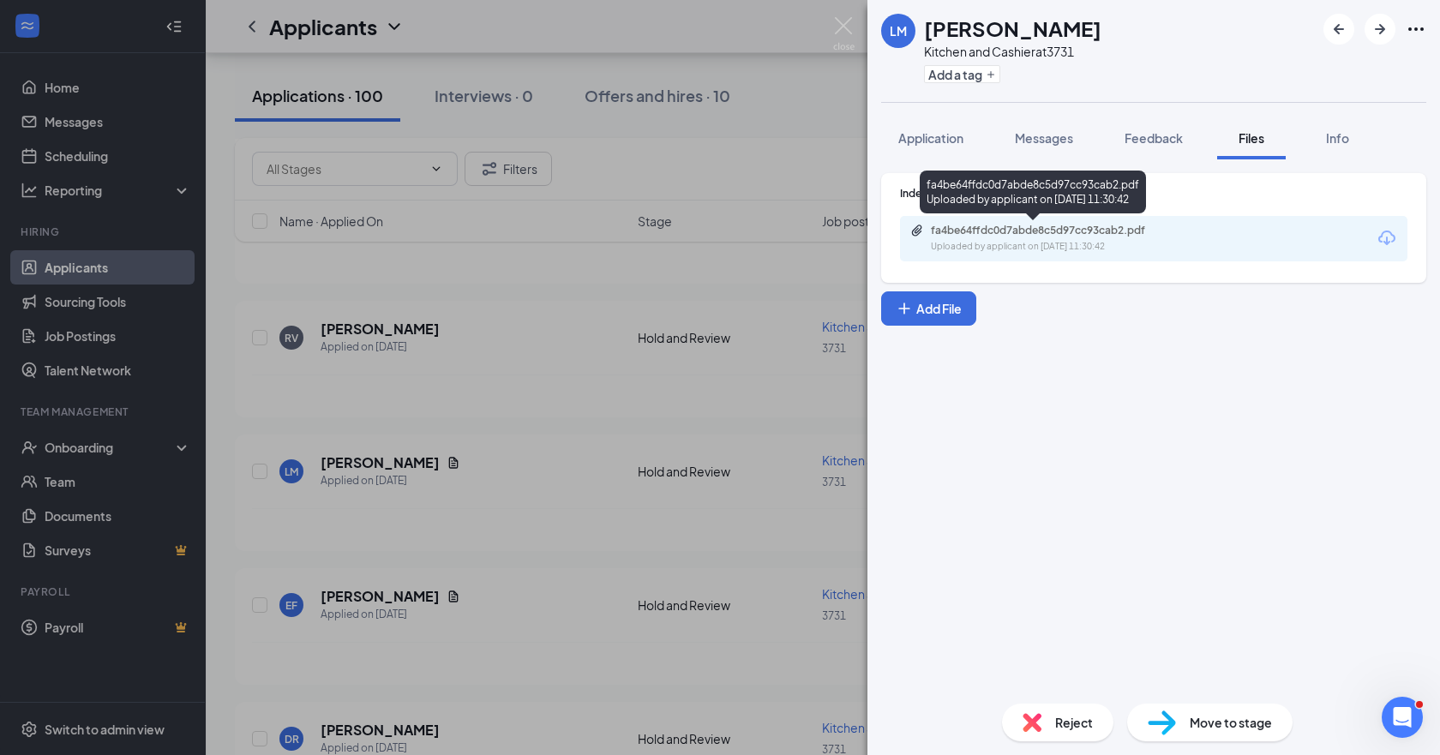
click at [1062, 229] on div "fa4be64ffdc0d7abde8c5d97cc93cab2.pdf" at bounding box center [1051, 231] width 240 height 14
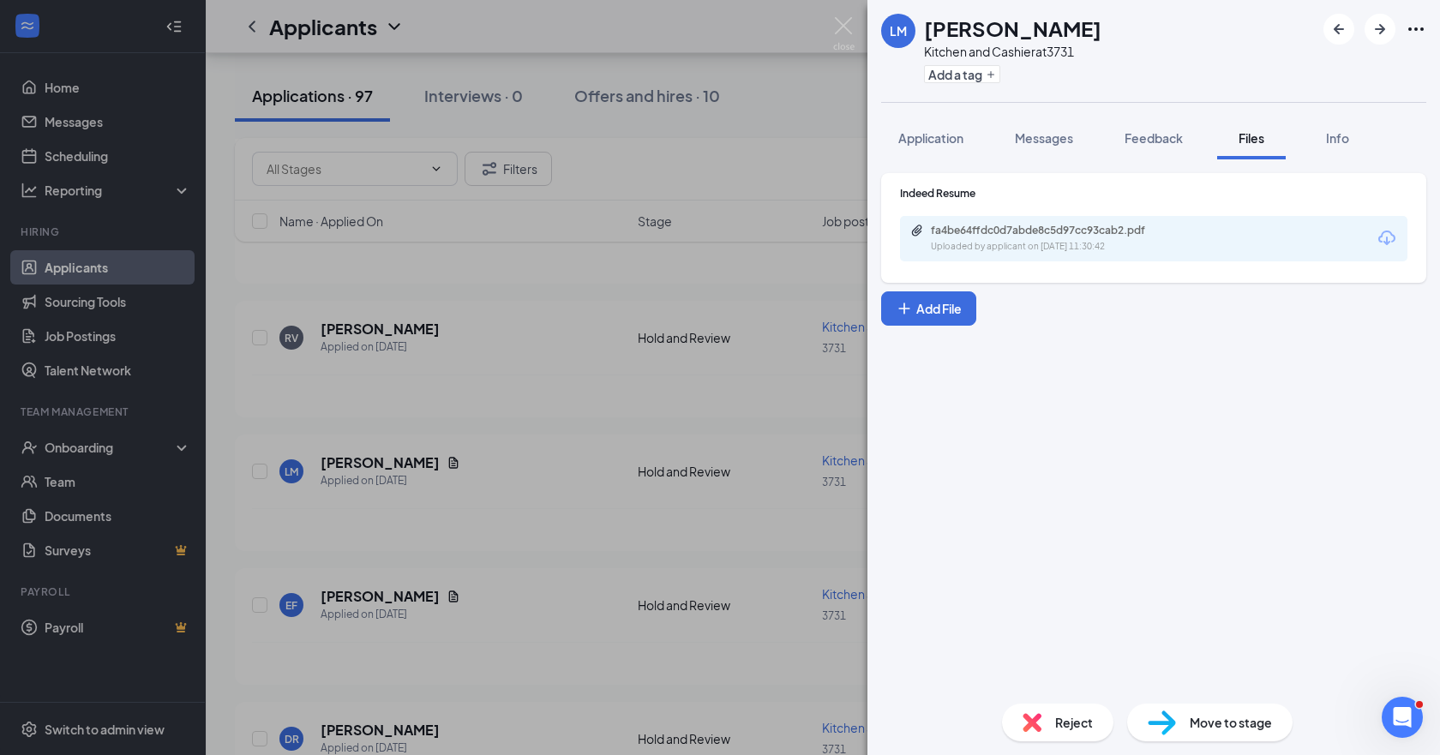
click at [424, 601] on div "[PERSON_NAME] Kitchen and Cashier at 3731 Add a tag Application Messages Feedba…" at bounding box center [720, 377] width 1440 height 755
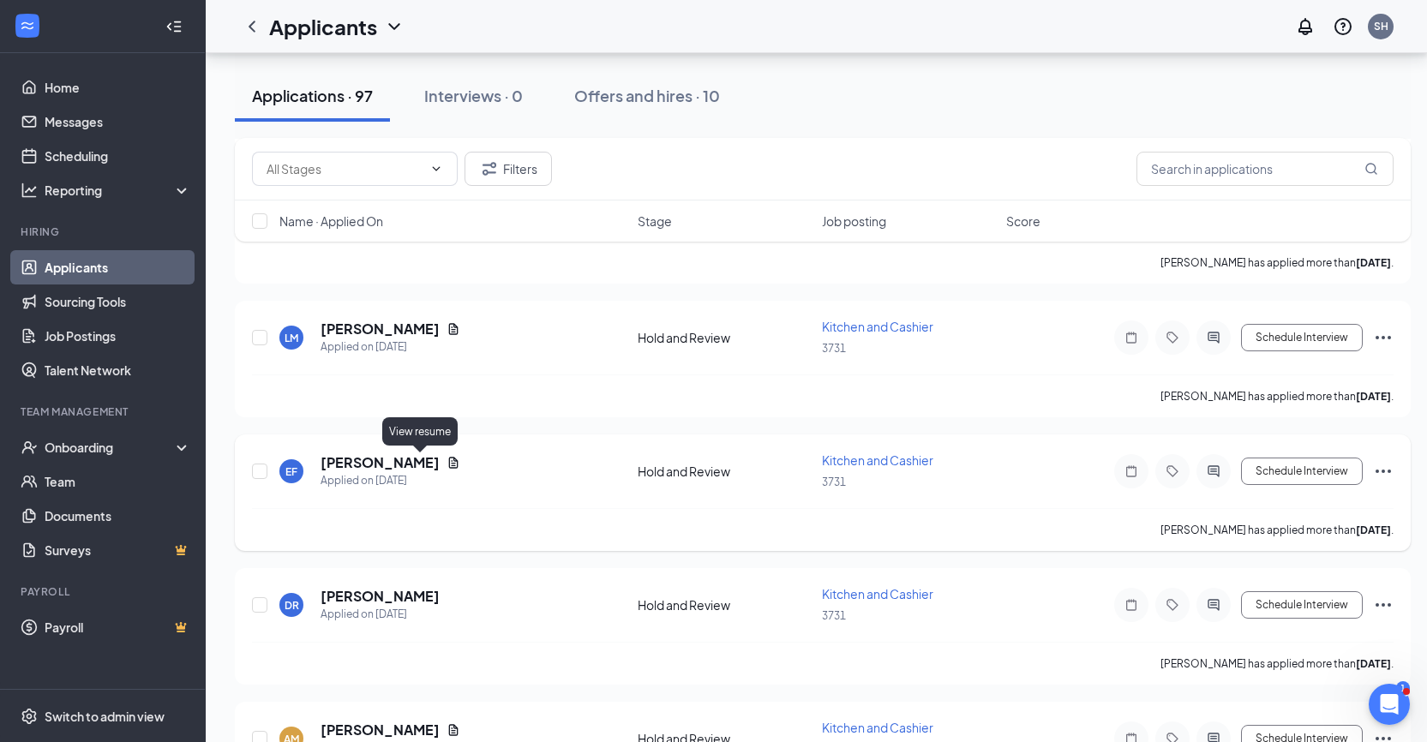
click at [449, 465] on icon "Document" at bounding box center [453, 462] width 9 height 11
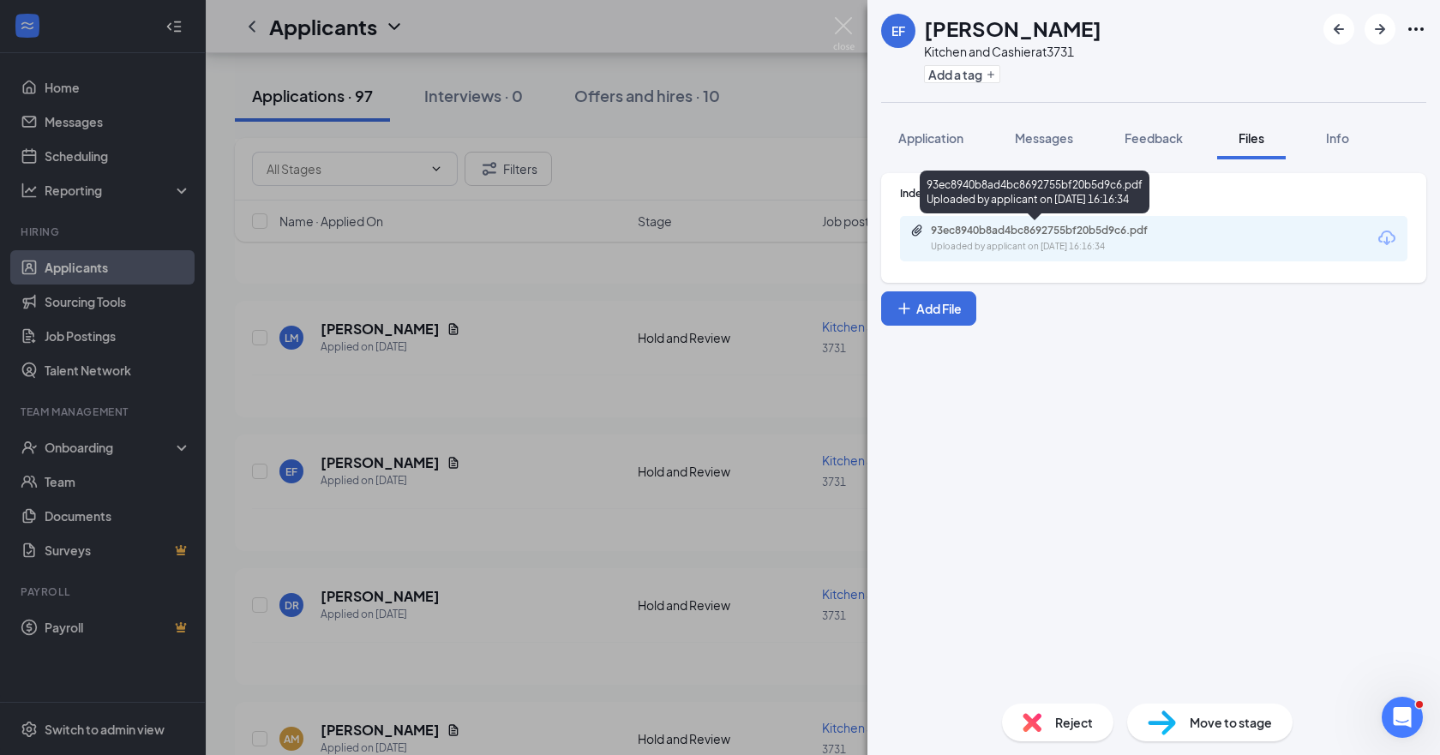
click at [1105, 230] on div "93ec8940b8ad4bc8692755bf20b5d9c6.pdf" at bounding box center [1051, 231] width 240 height 14
click at [263, 605] on div "EF [PERSON_NAME] Kitchen and Cashier at 3731 Add a tag Application Messages Fee…" at bounding box center [720, 377] width 1440 height 755
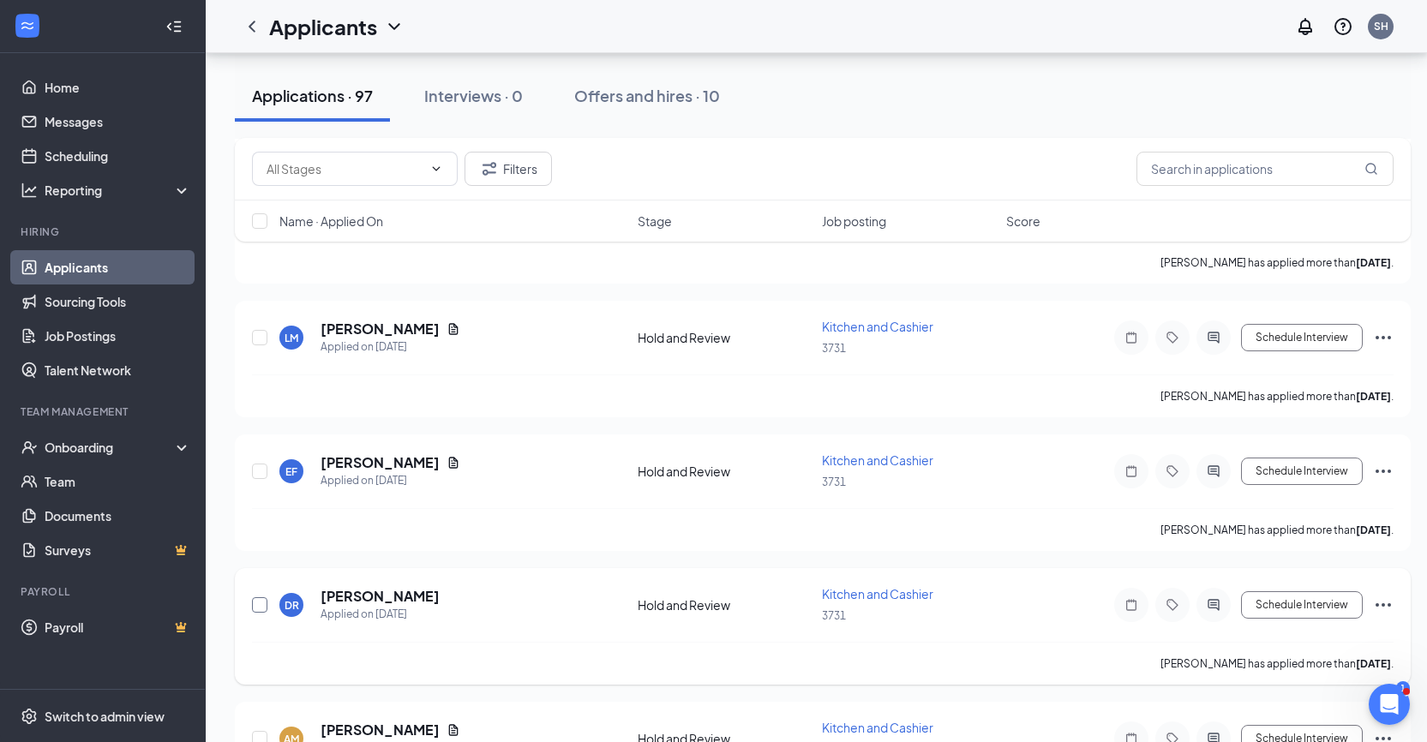
click at [264, 608] on input "checkbox" at bounding box center [259, 604] width 15 height 15
checkbox input "true"
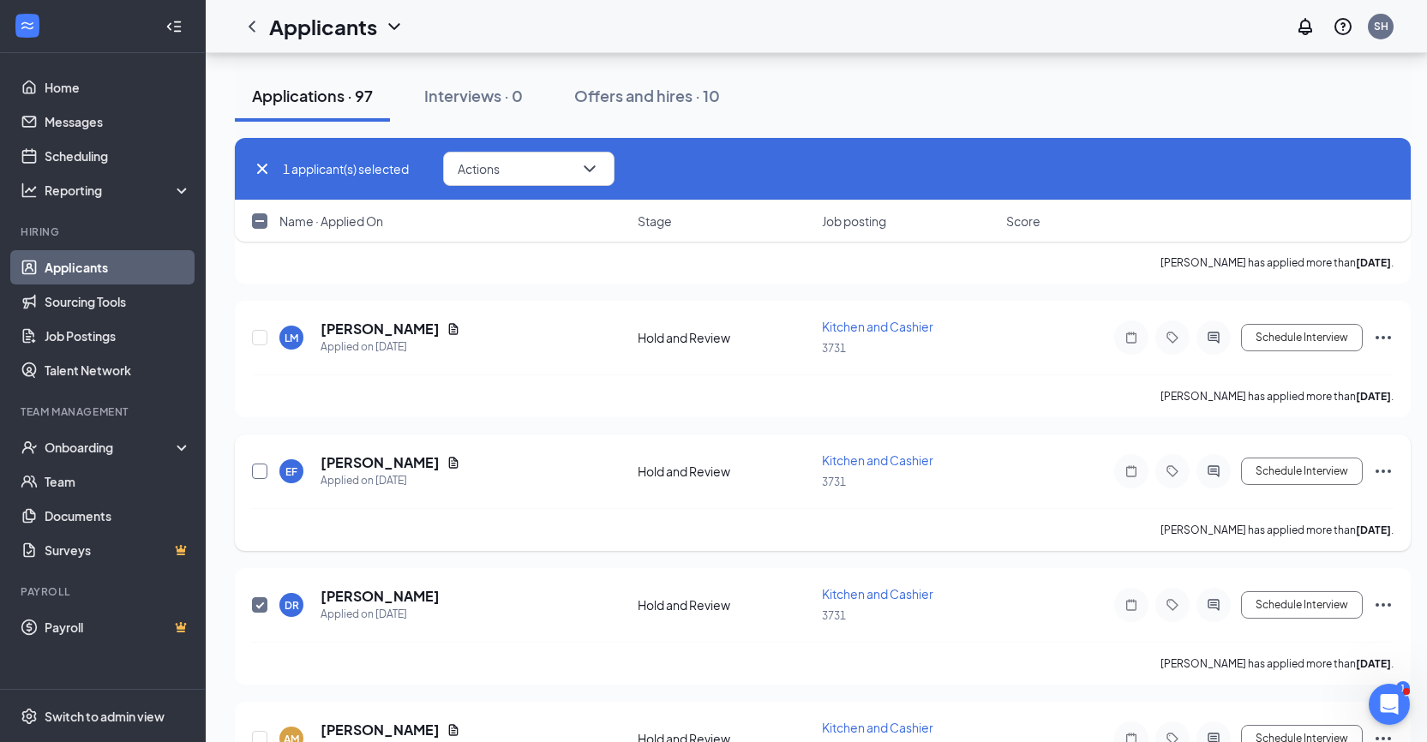
click at [255, 470] on input "checkbox" at bounding box center [259, 471] width 15 height 15
checkbox input "true"
click at [256, 336] on input "checkbox" at bounding box center [259, 337] width 15 height 15
click at [595, 164] on icon "ChevronDown" at bounding box center [589, 169] width 21 height 21
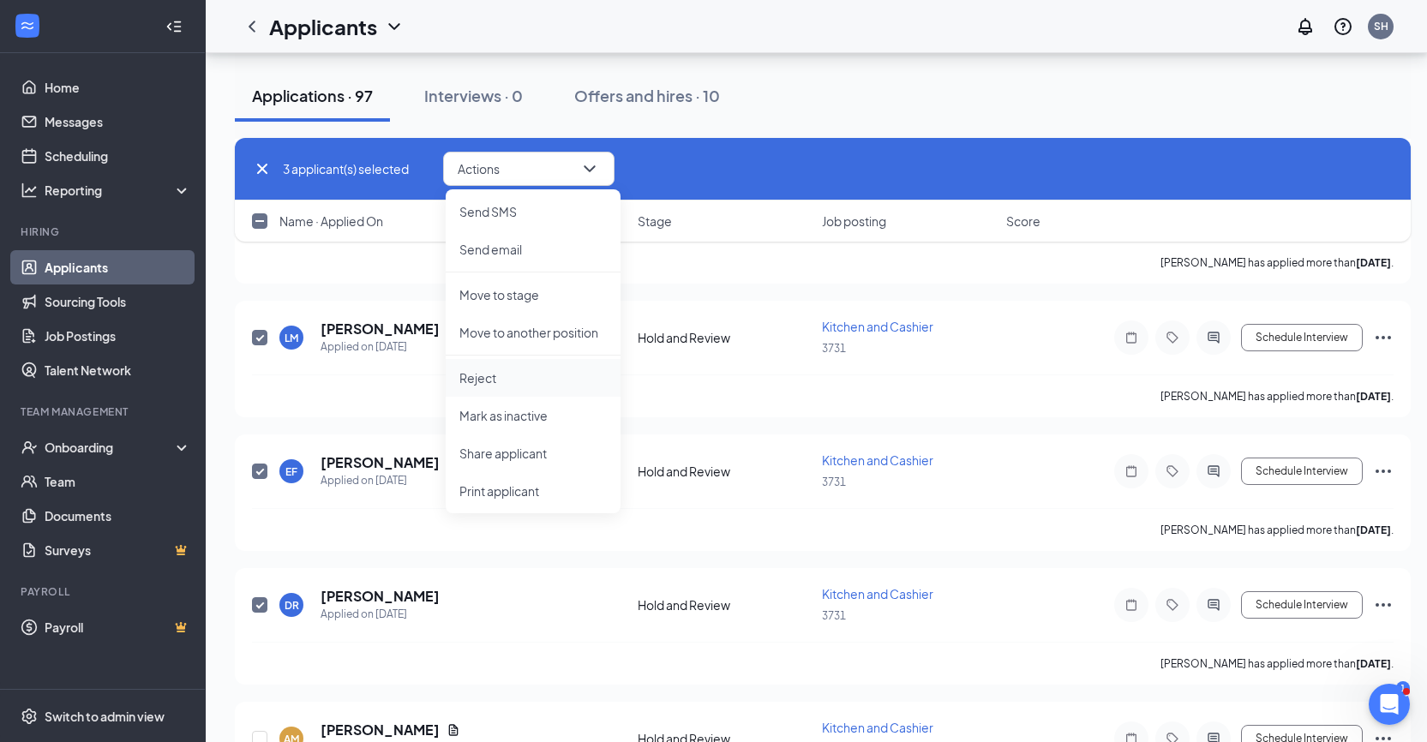
click at [496, 381] on p "Reject" at bounding box center [532, 377] width 147 height 17
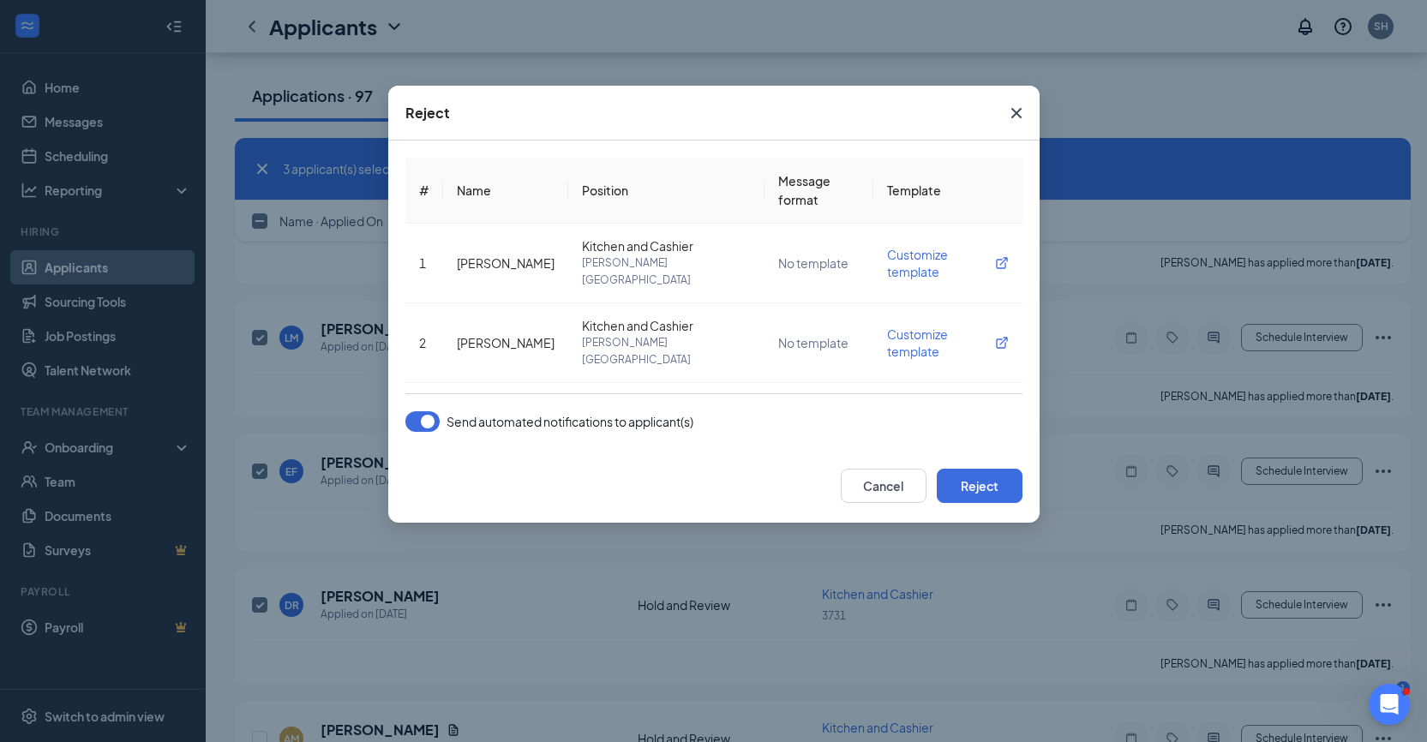
click at [432, 422] on button "button" at bounding box center [422, 421] width 34 height 21
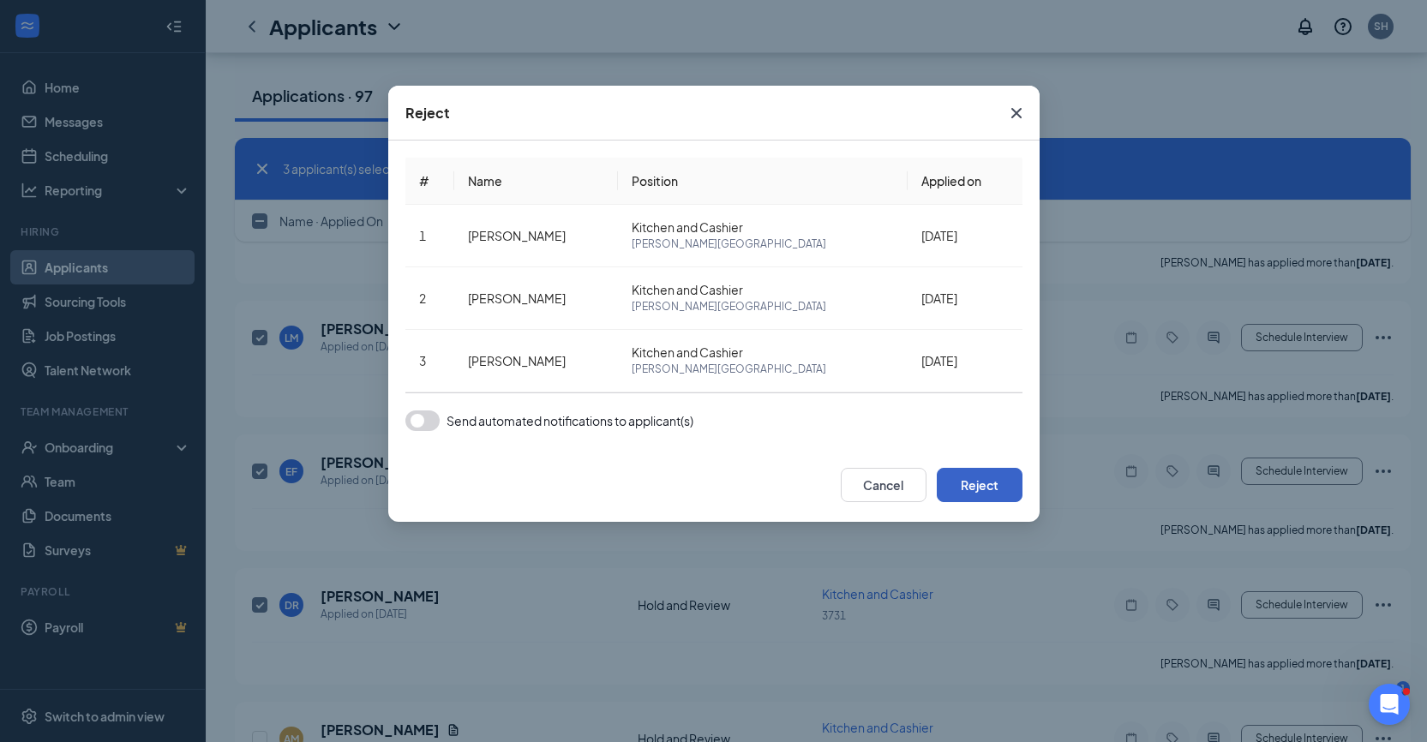
click at [969, 486] on button "Reject" at bounding box center [980, 485] width 86 height 34
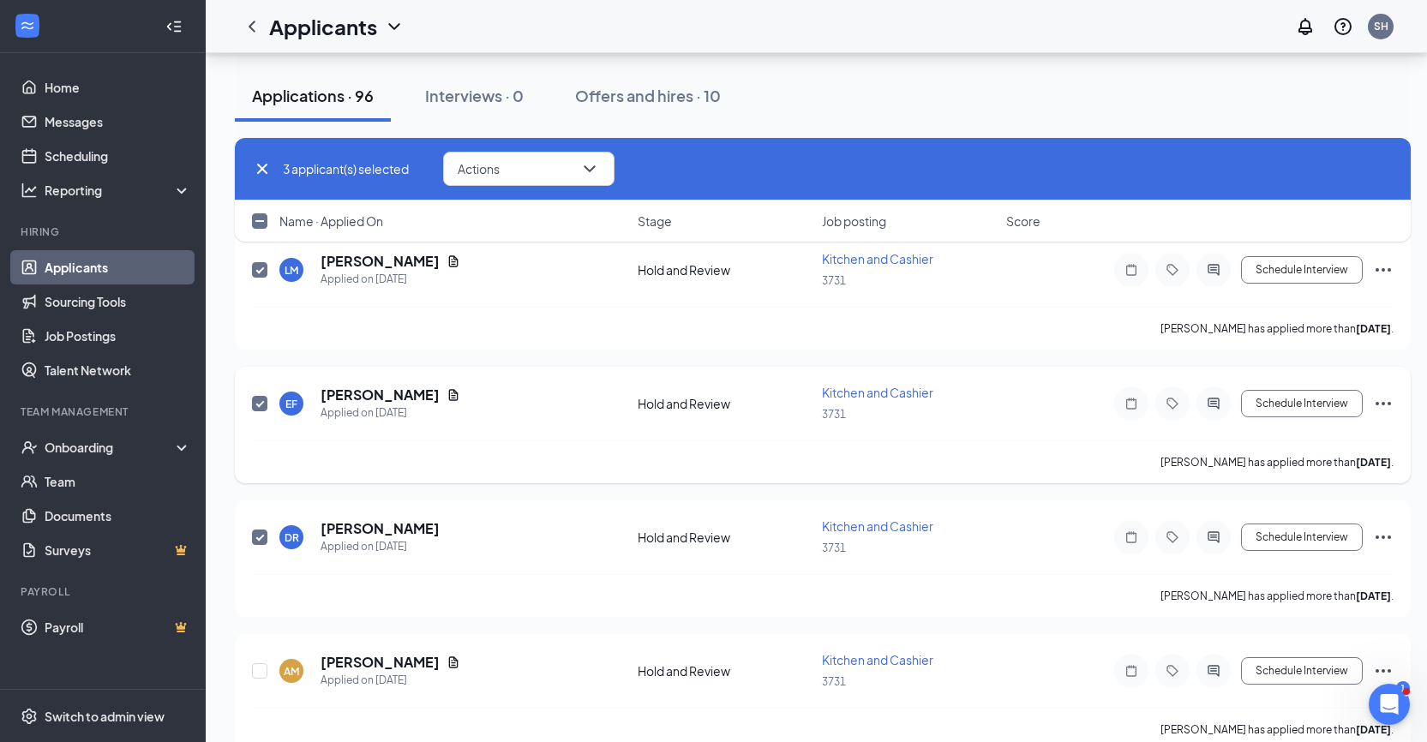
checkbox input "false"
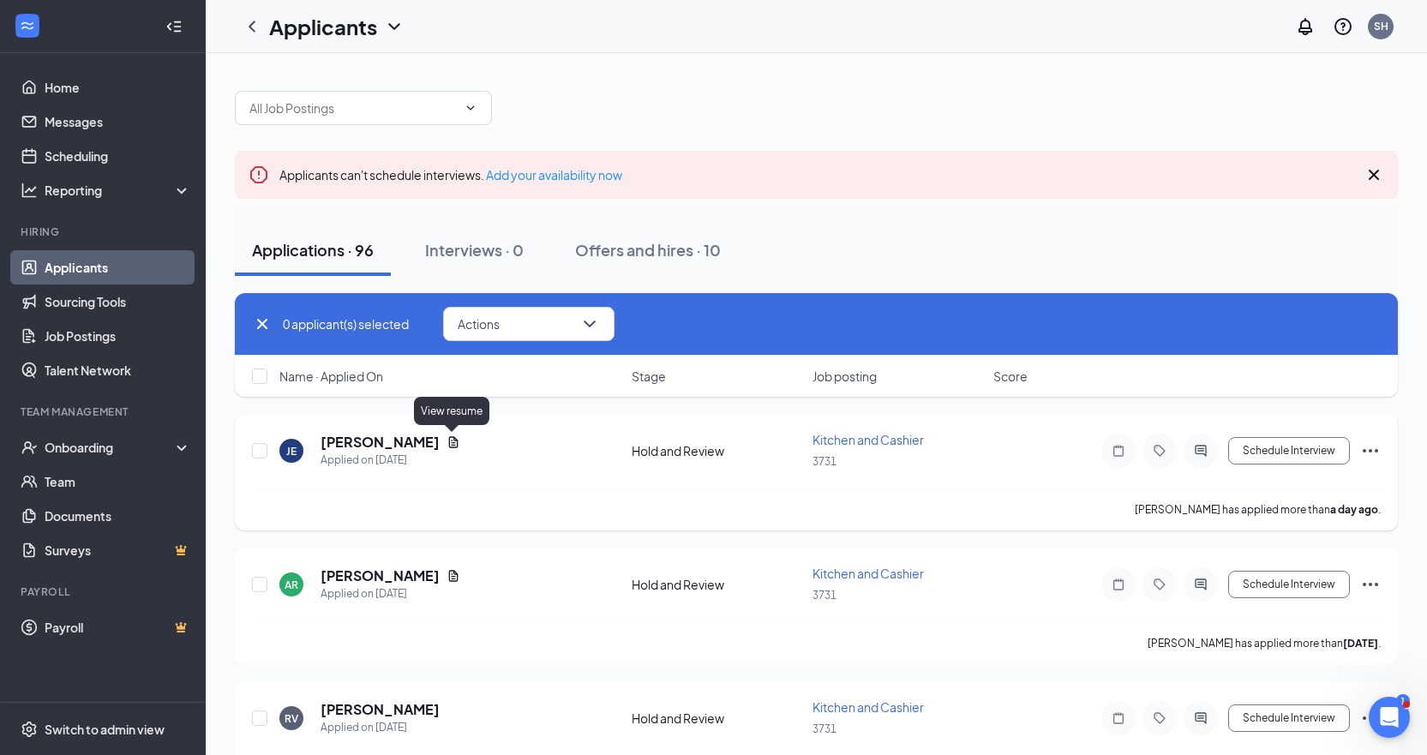
click at [450, 441] on icon "Document" at bounding box center [454, 442] width 14 height 14
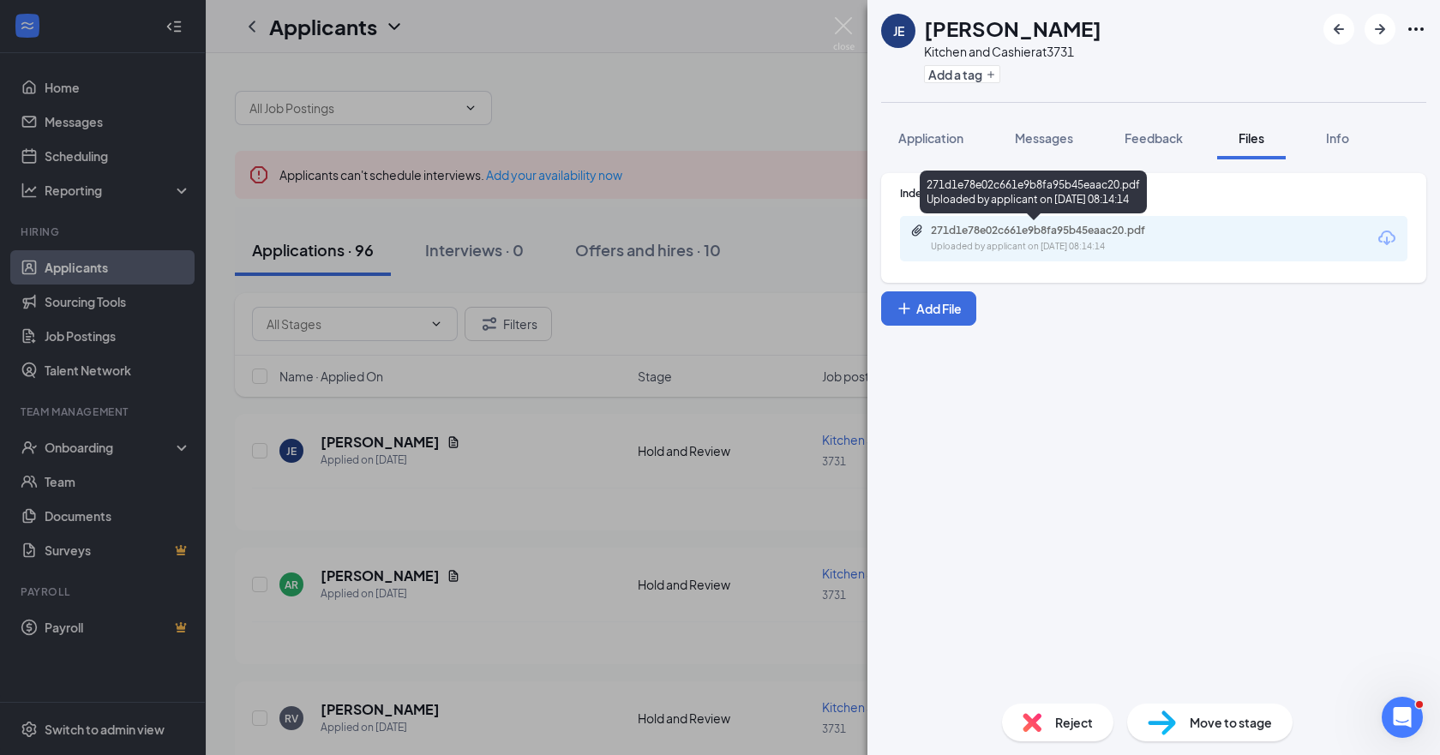
click at [1081, 228] on div "271d1e78e02c661e9b8fa95b45eaac20.pdf" at bounding box center [1051, 231] width 240 height 14
click at [260, 448] on div "[PERSON_NAME] Kitchen and Cashier at 3731 Add a tag Application Messages Feedba…" at bounding box center [720, 377] width 1440 height 755
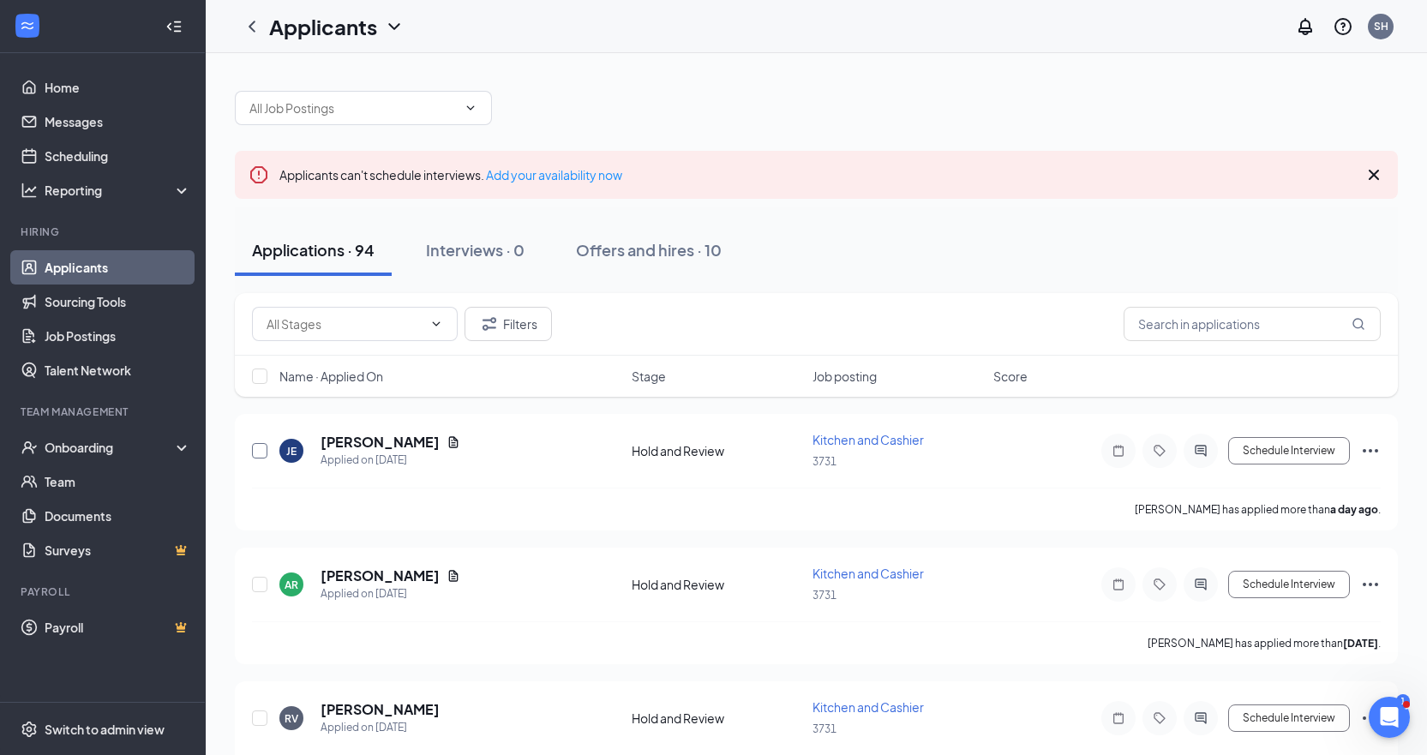
click at [260, 448] on input "checkbox" at bounding box center [259, 450] width 15 height 15
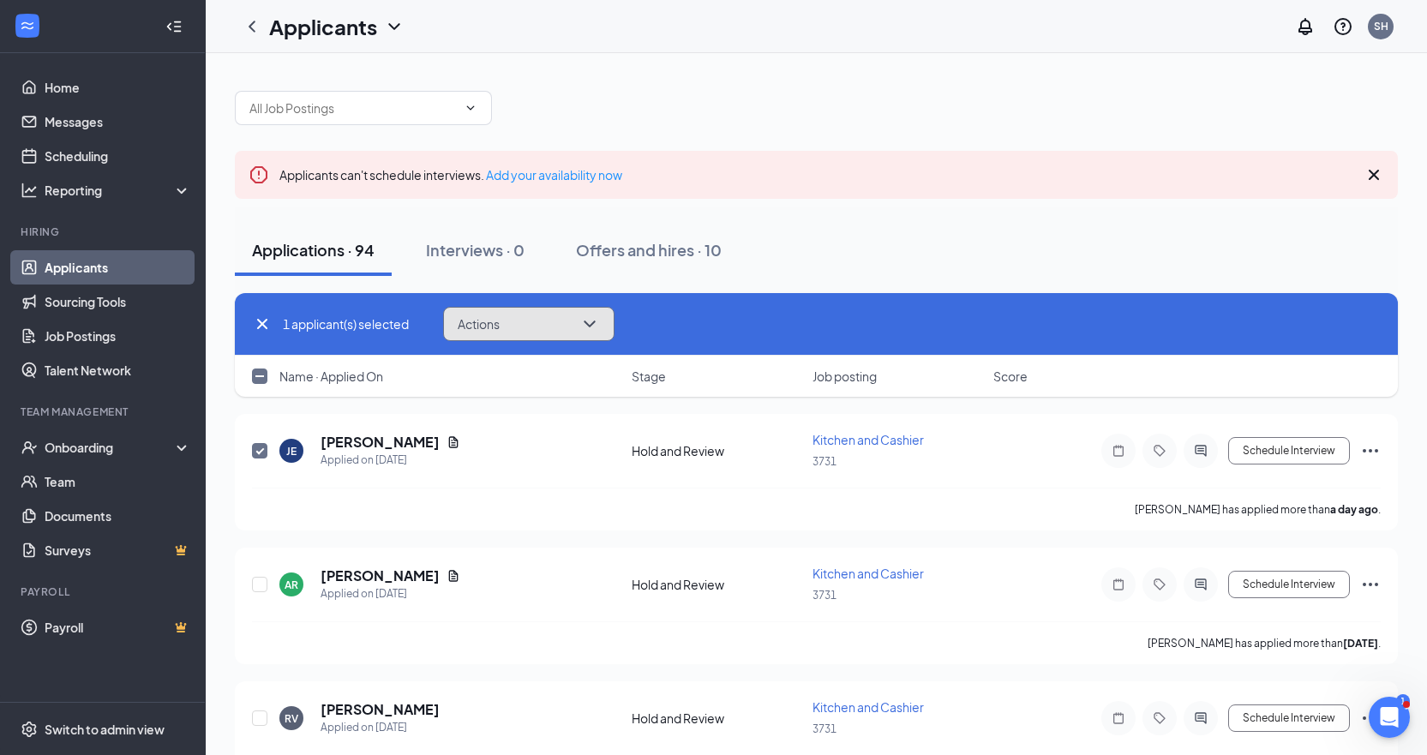
click at [595, 323] on icon "ChevronDown" at bounding box center [589, 324] width 11 height 7
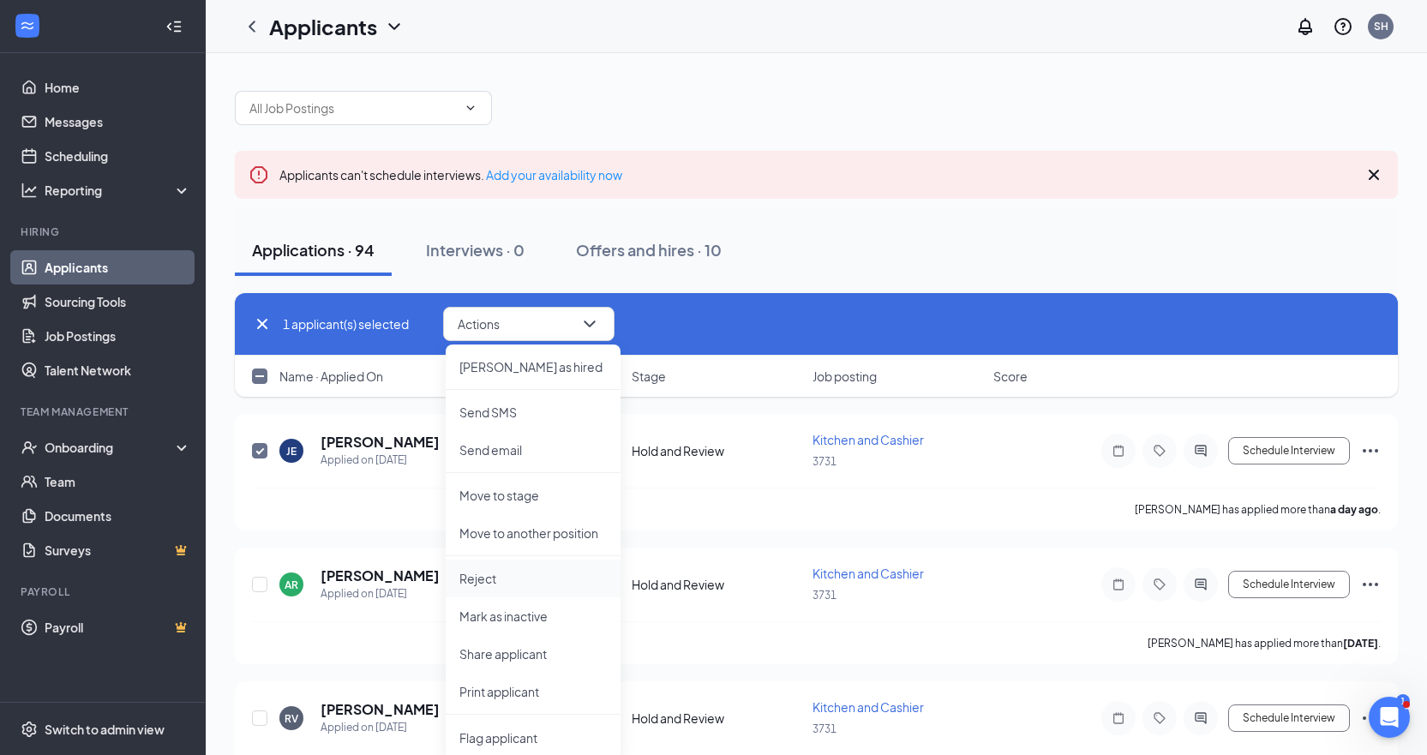
click at [501, 576] on p "Reject" at bounding box center [532, 578] width 147 height 17
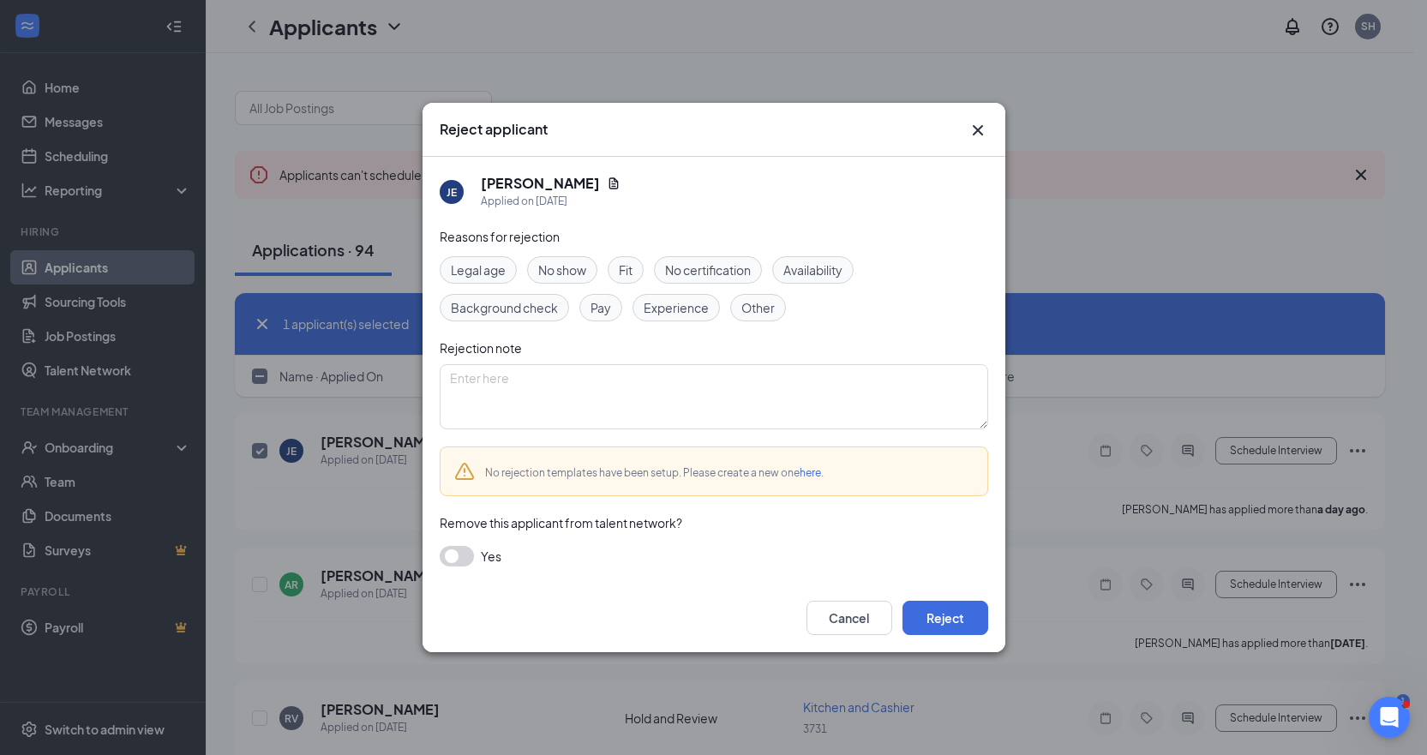
click at [682, 312] on span "Experience" at bounding box center [676, 307] width 65 height 19
click at [945, 618] on button "Reject" at bounding box center [946, 618] width 86 height 34
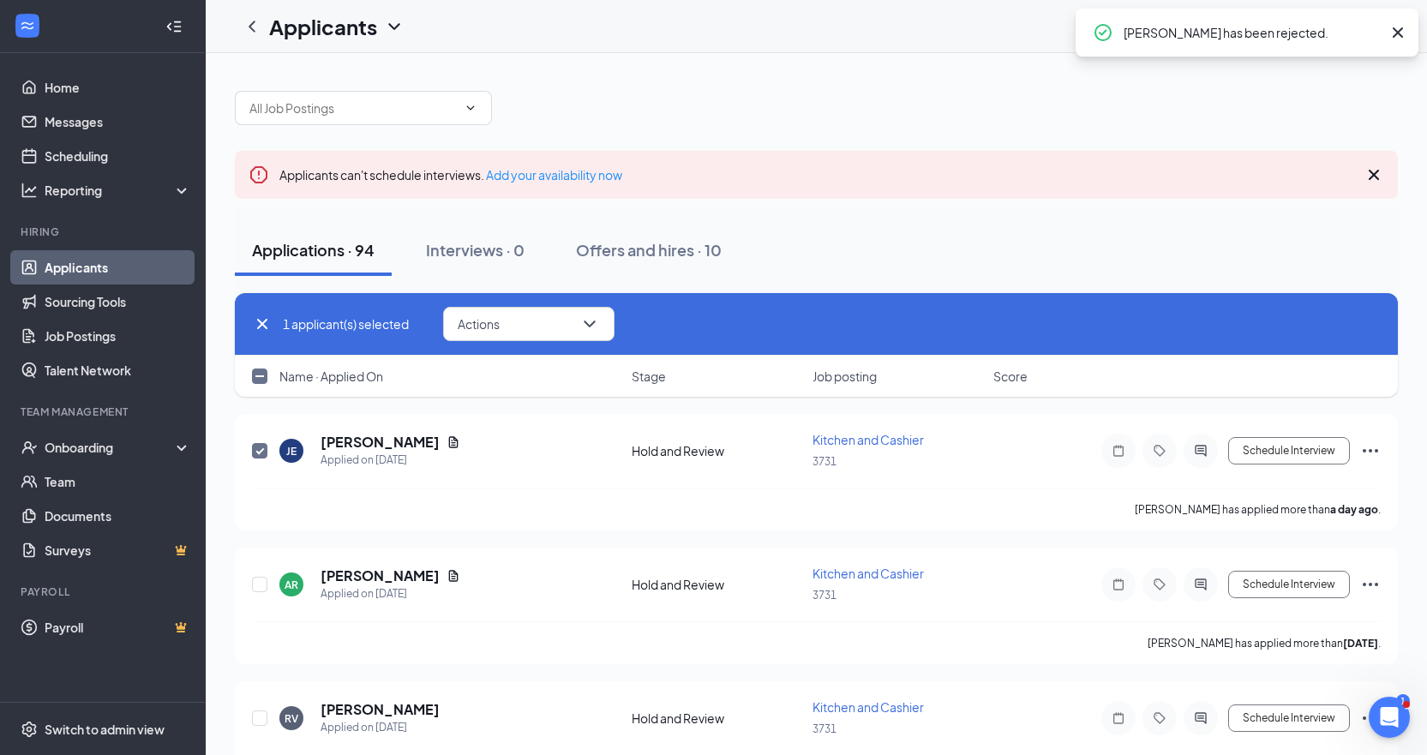
checkbox input "false"
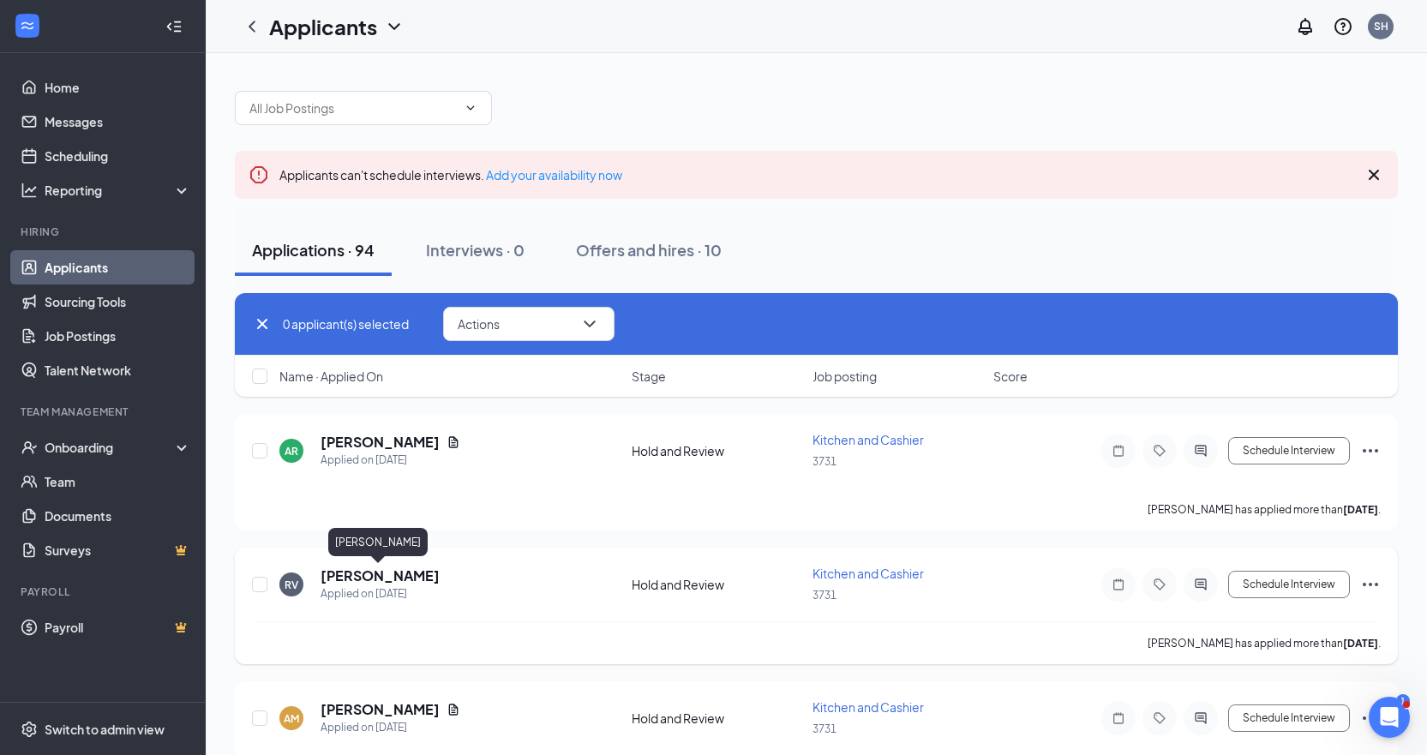
click at [398, 576] on h5 "[PERSON_NAME]" at bounding box center [380, 576] width 119 height 19
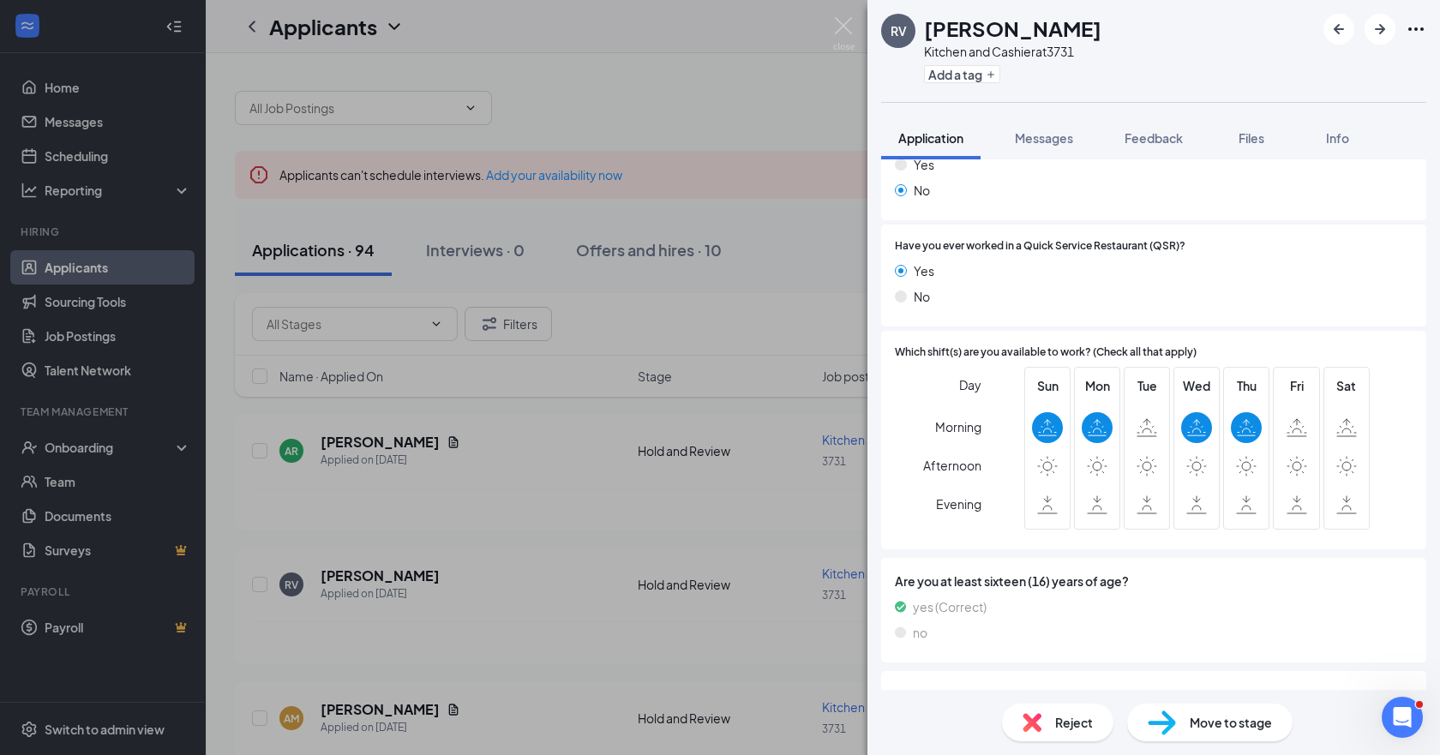
scroll to position [356, 0]
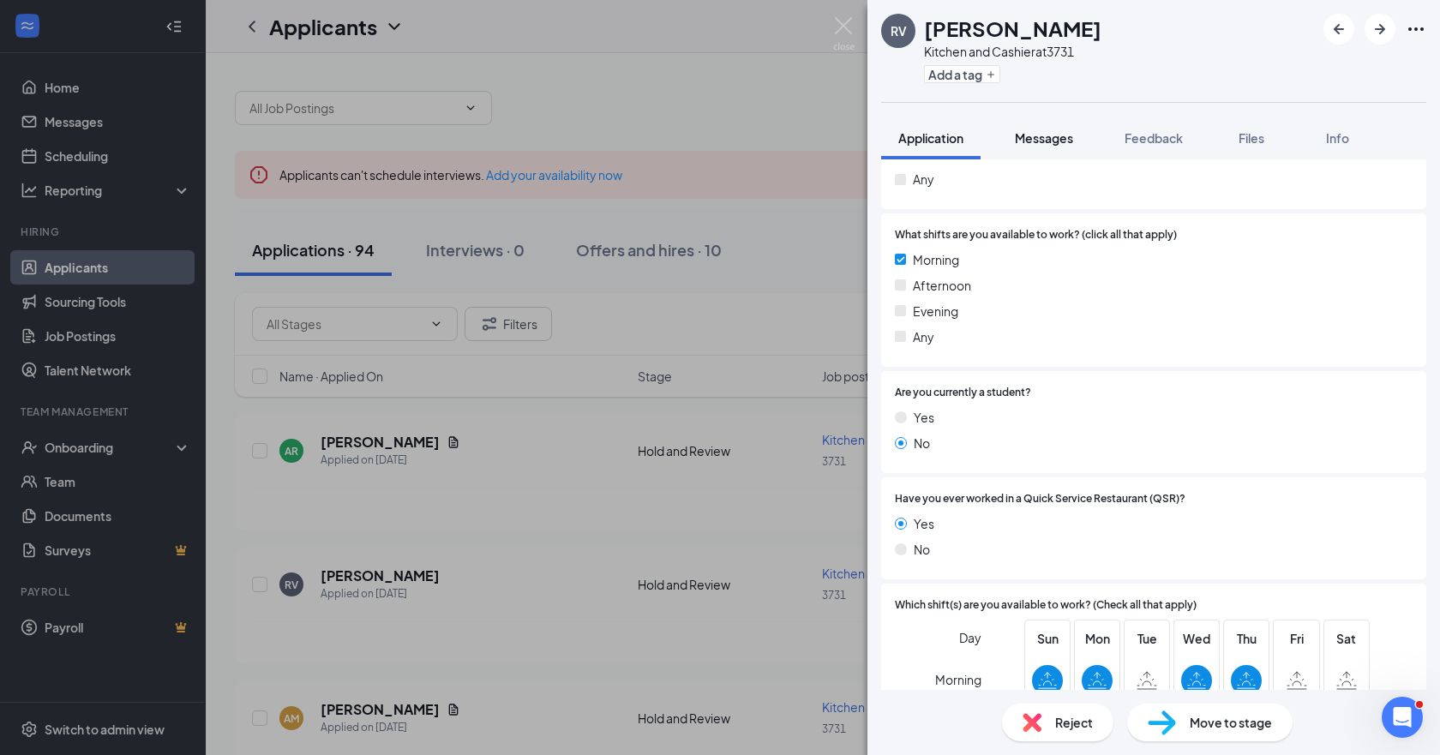
click at [1054, 142] on span "Messages" at bounding box center [1044, 137] width 58 height 15
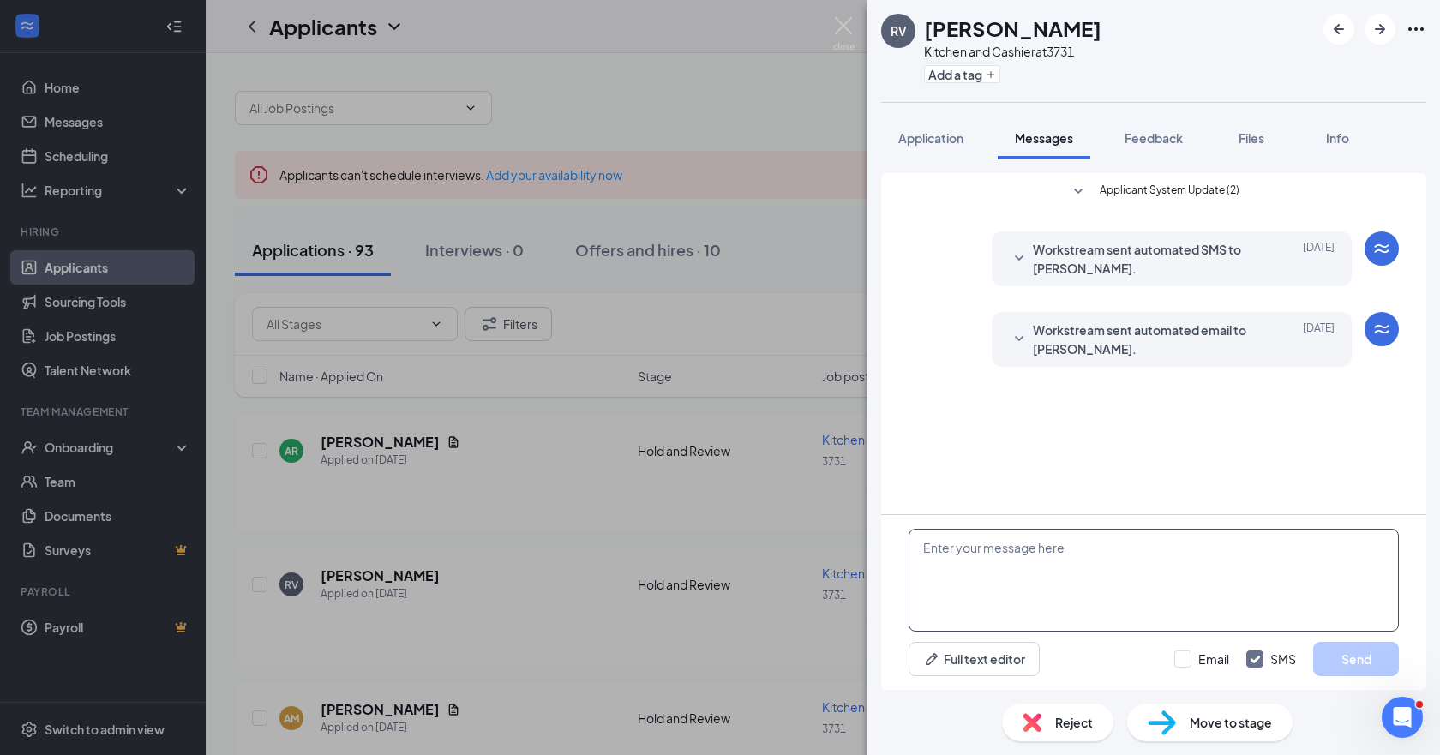
click at [940, 552] on textarea at bounding box center [1154, 580] width 490 height 103
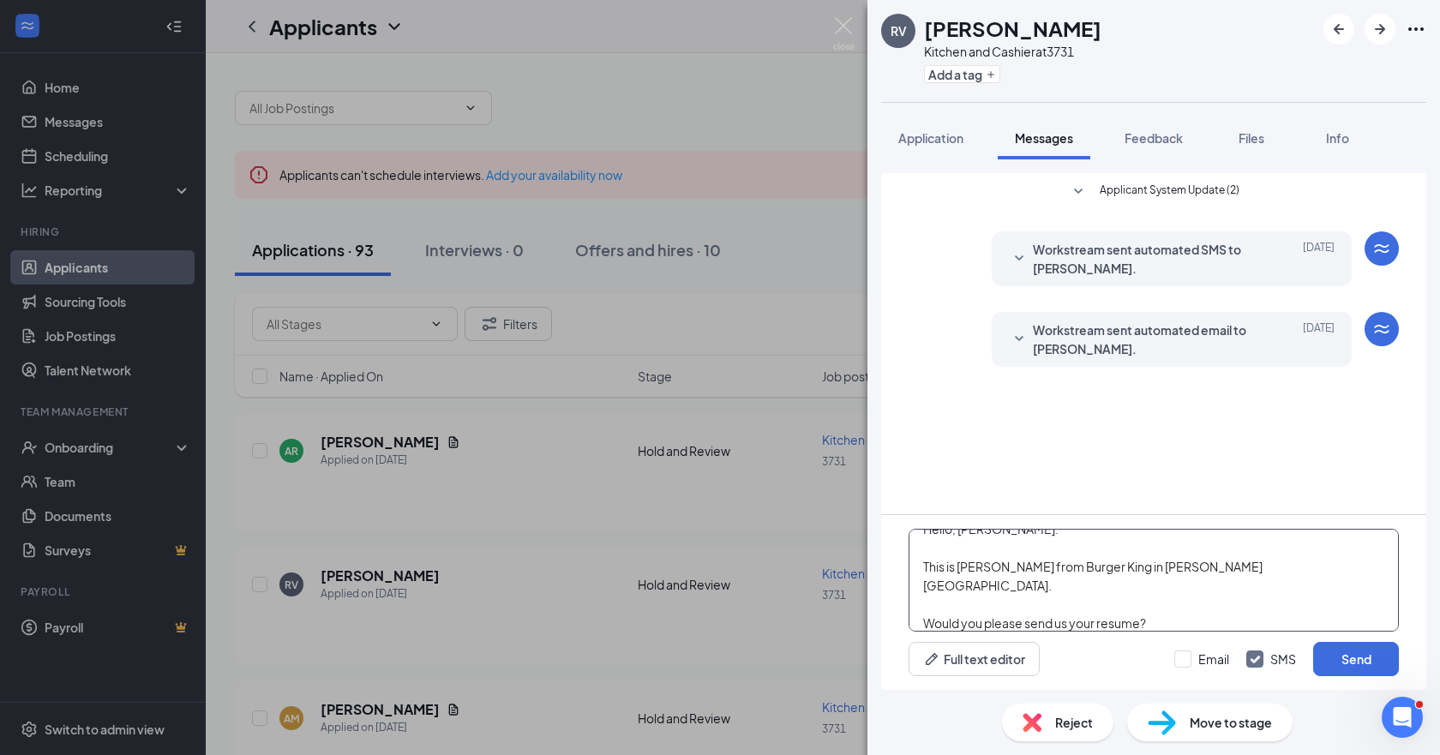
scroll to position [38, 0]
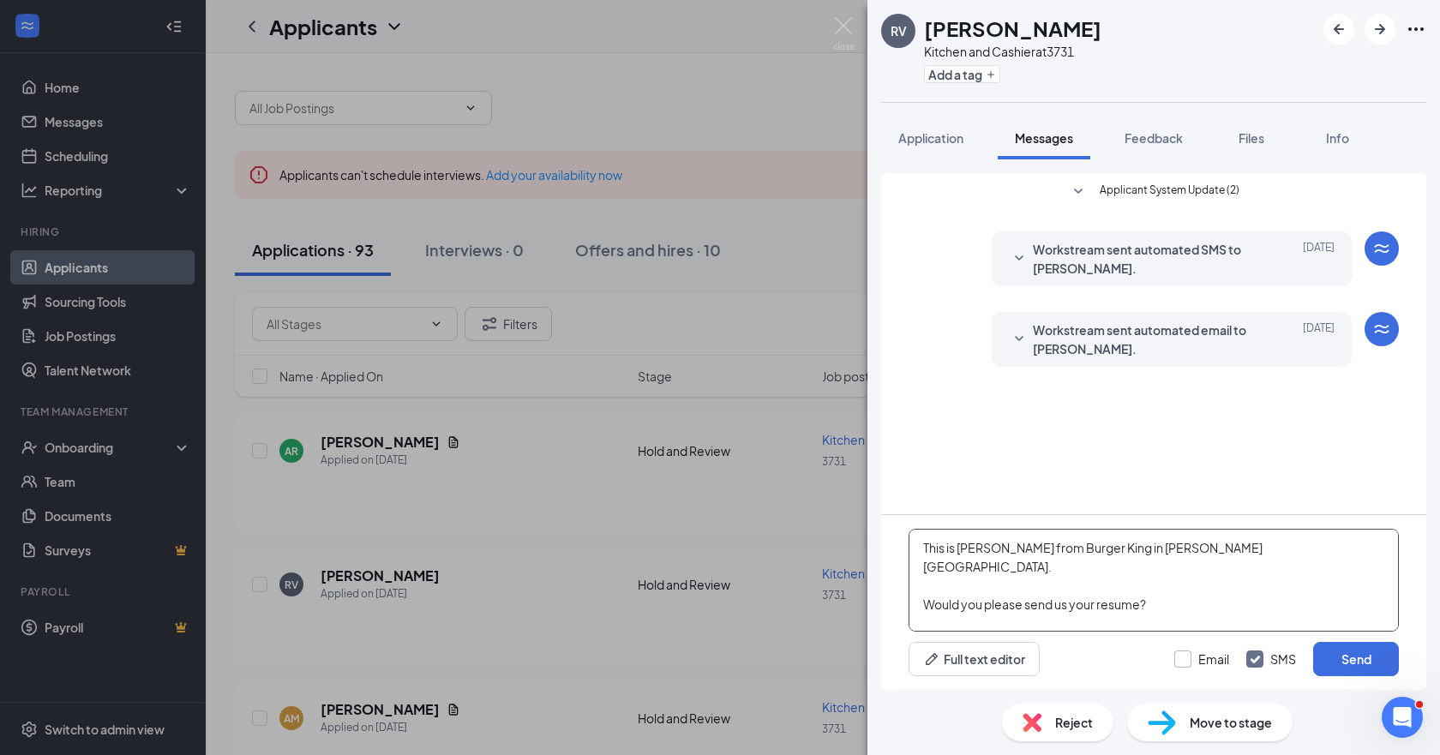
type textarea "Hello, [PERSON_NAME]. This is [PERSON_NAME] from Burger King in [PERSON_NAME][G…"
click at [1182, 653] on input "Email" at bounding box center [1201, 659] width 55 height 17
checkbox input "true"
click at [1351, 651] on button "Send" at bounding box center [1356, 659] width 86 height 34
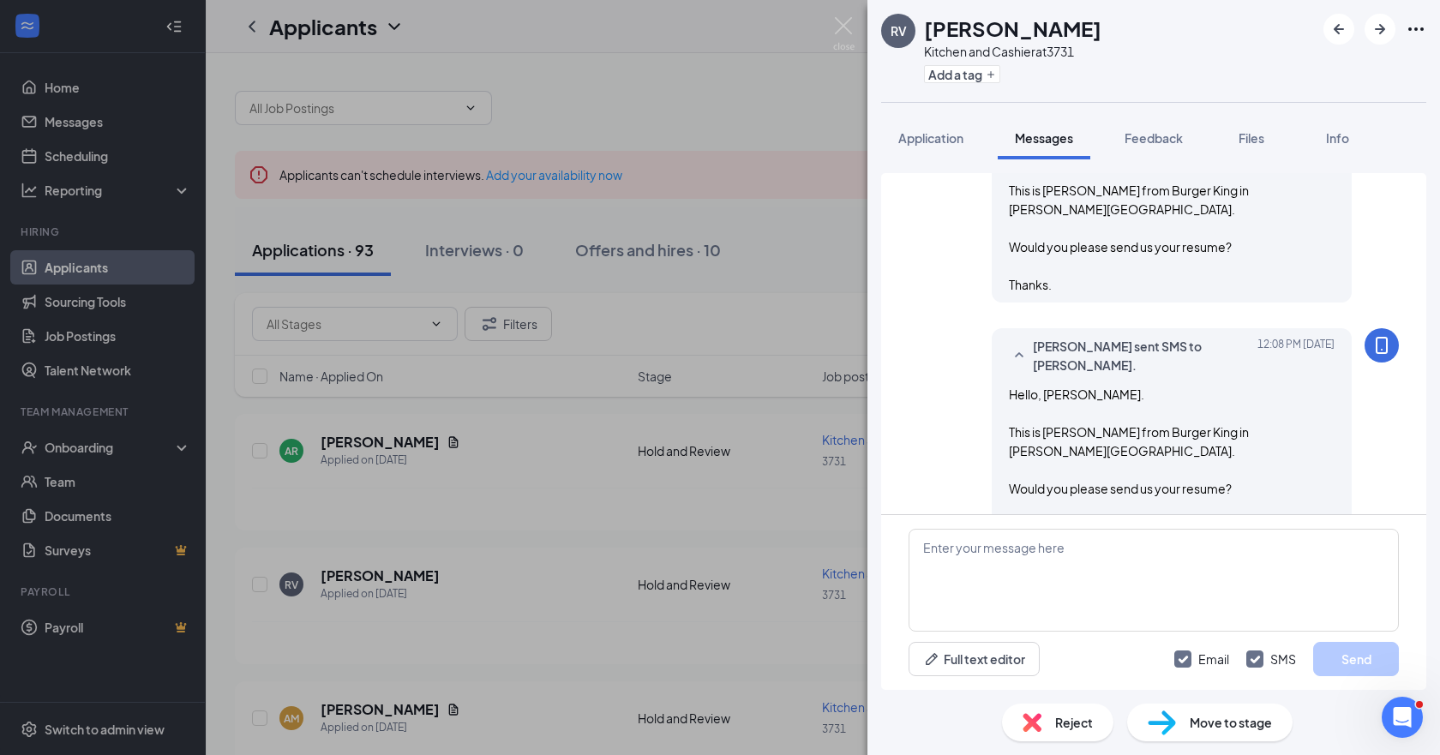
scroll to position [315, 0]
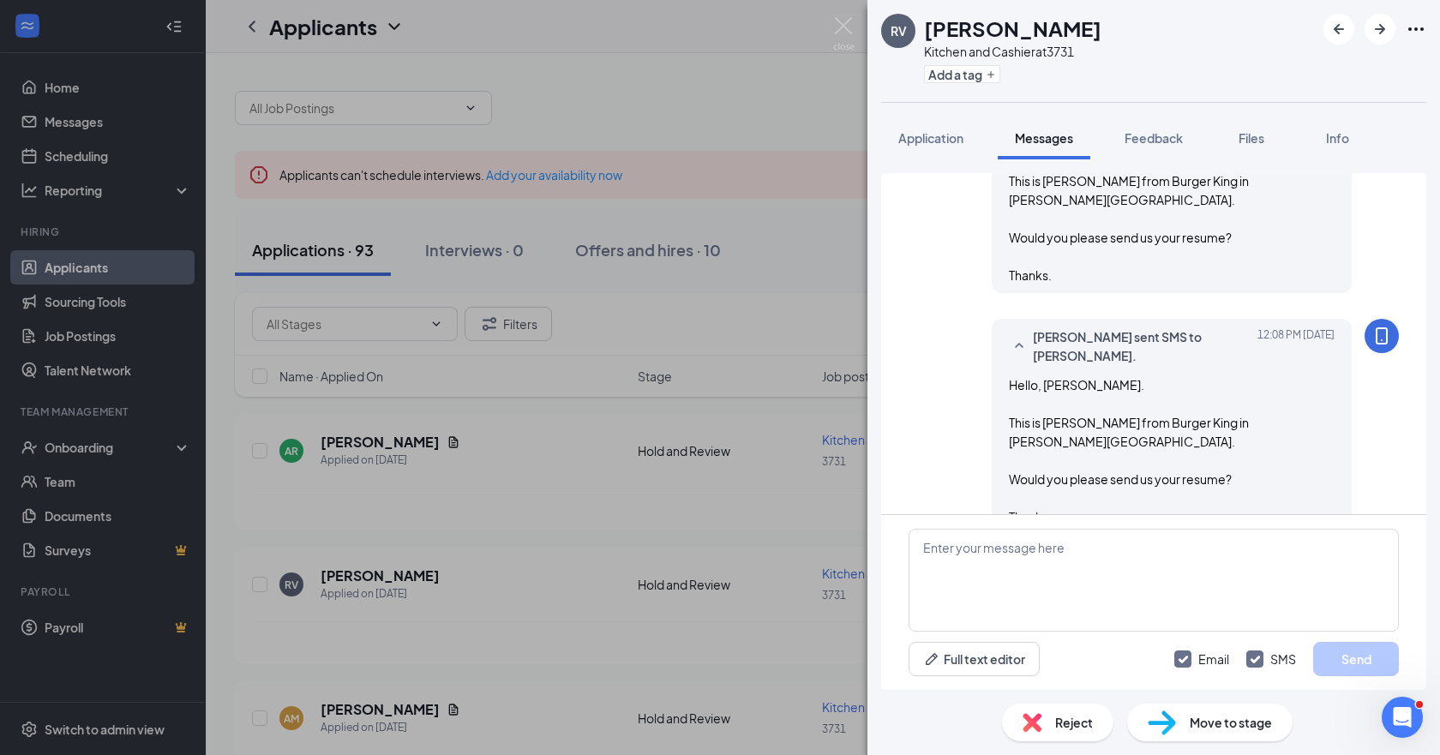
click at [261, 716] on div "RV [PERSON_NAME] Kitchen and Cashier at 3731 Add a tag Application Messages Fee…" at bounding box center [720, 377] width 1440 height 755
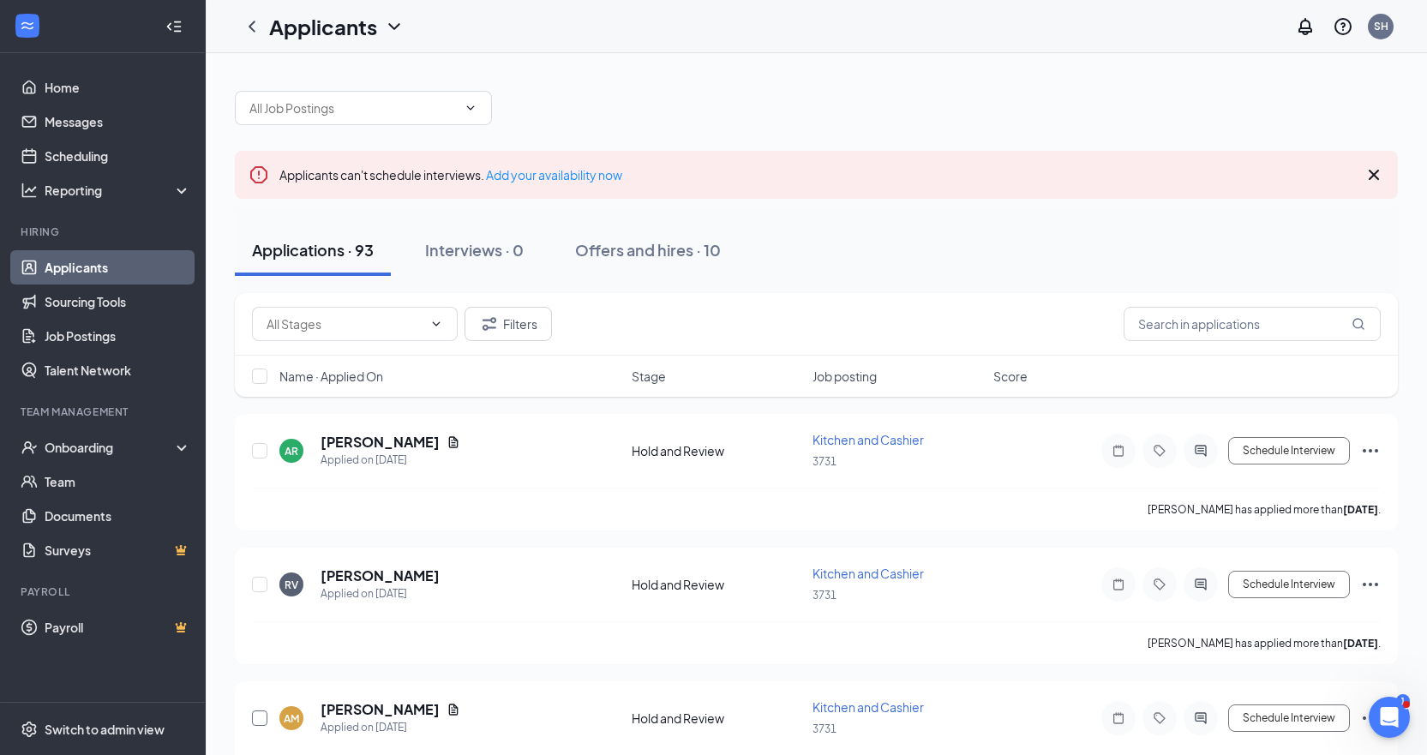
click at [261, 716] on input "checkbox" at bounding box center [259, 718] width 15 height 15
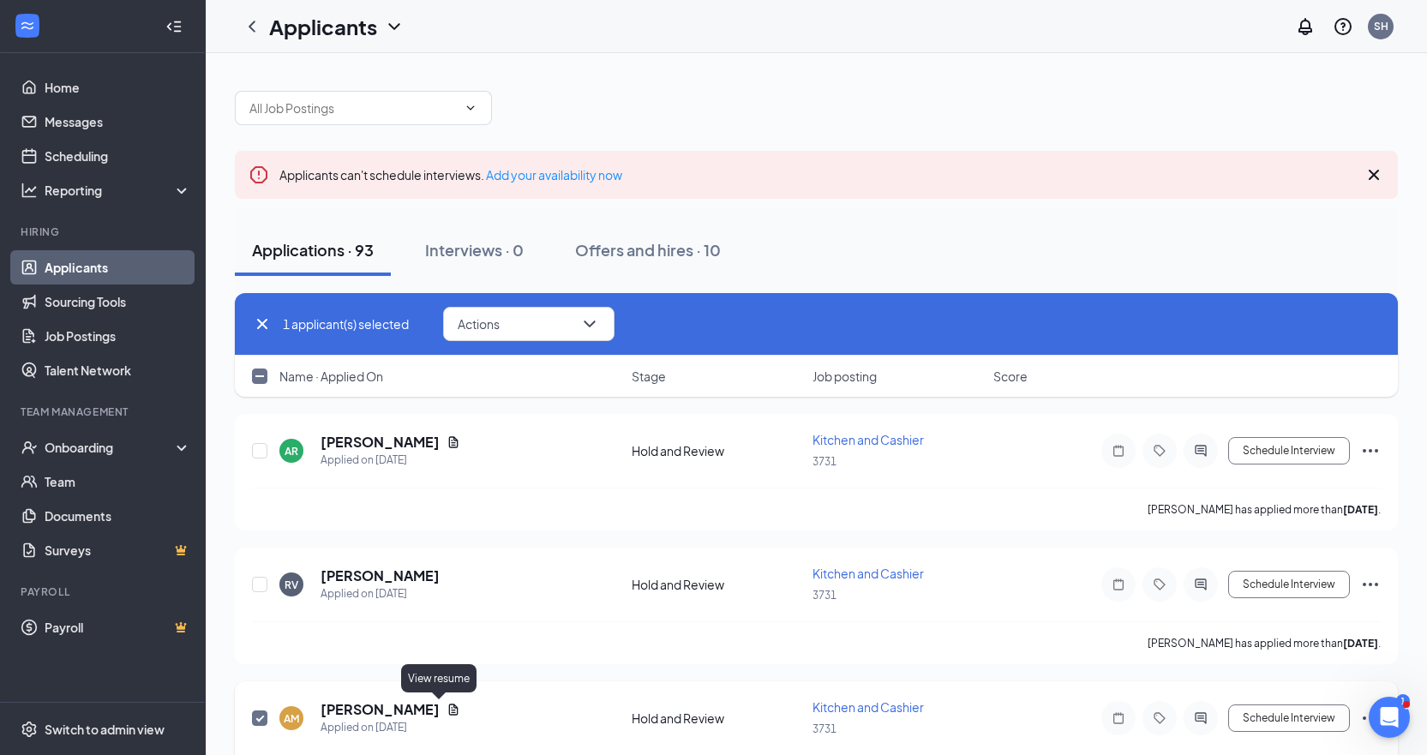
click at [447, 710] on icon "Document" at bounding box center [454, 710] width 14 height 14
checkbox input "false"
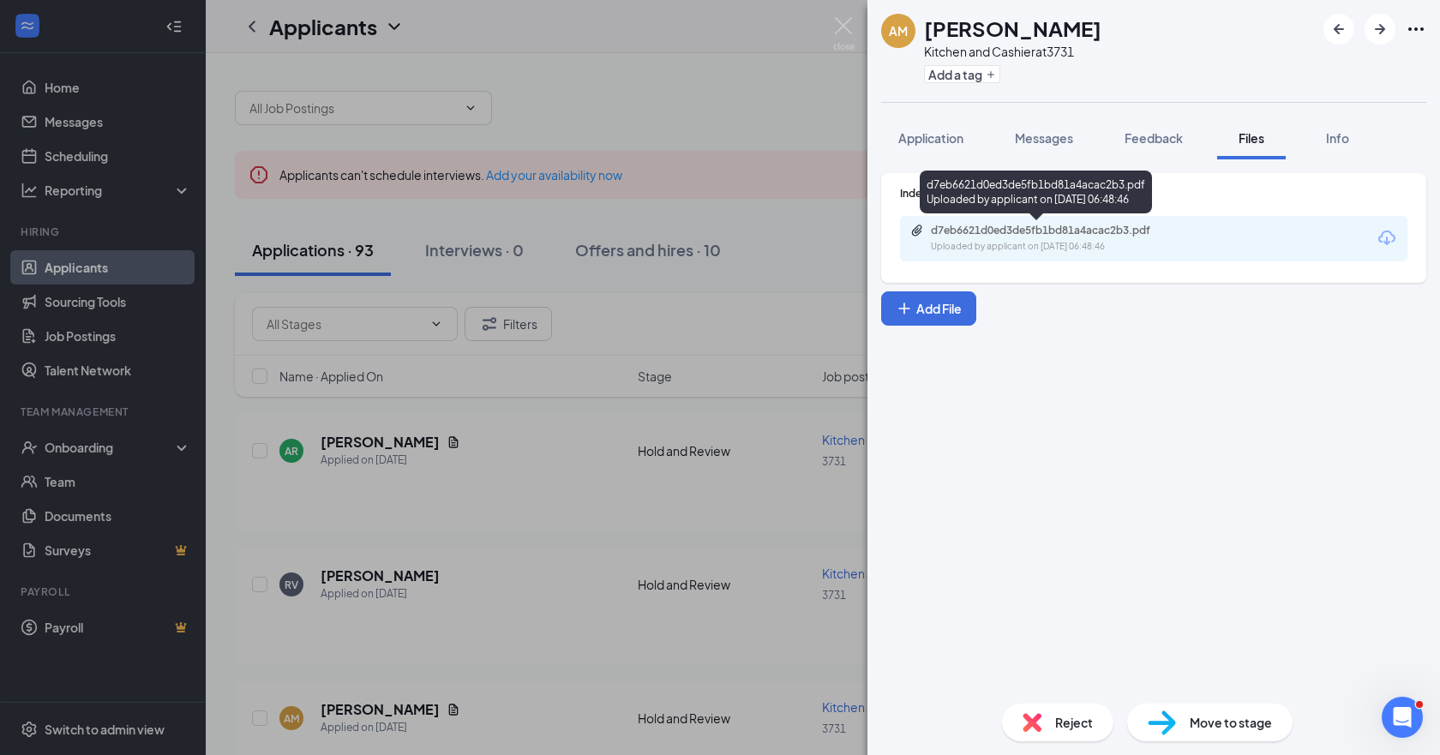
click at [1098, 231] on div "d7eb6621d0ed3de5fb1bd81a4acac2b3.pdf" at bounding box center [1051, 231] width 240 height 14
click at [927, 134] on span "Application" at bounding box center [930, 137] width 65 height 15
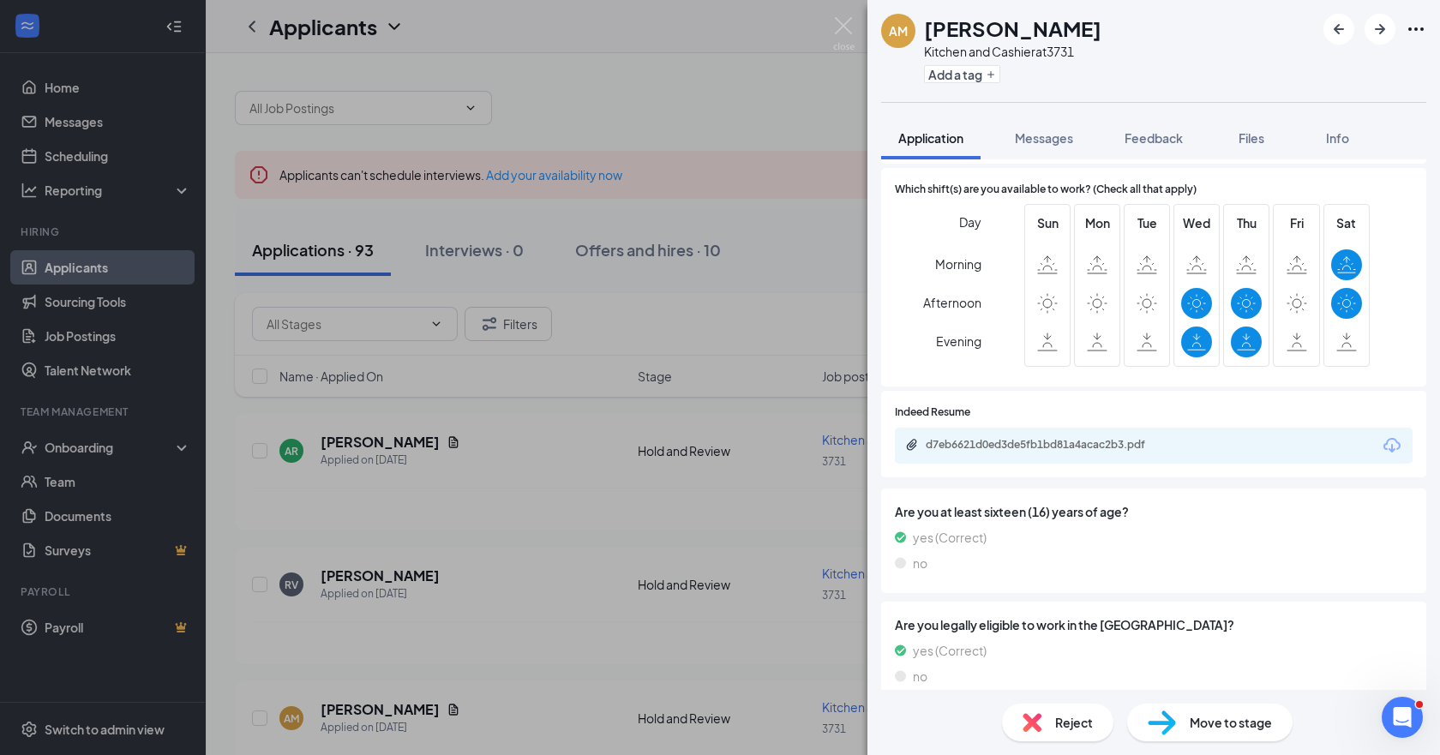
scroll to position [792, 0]
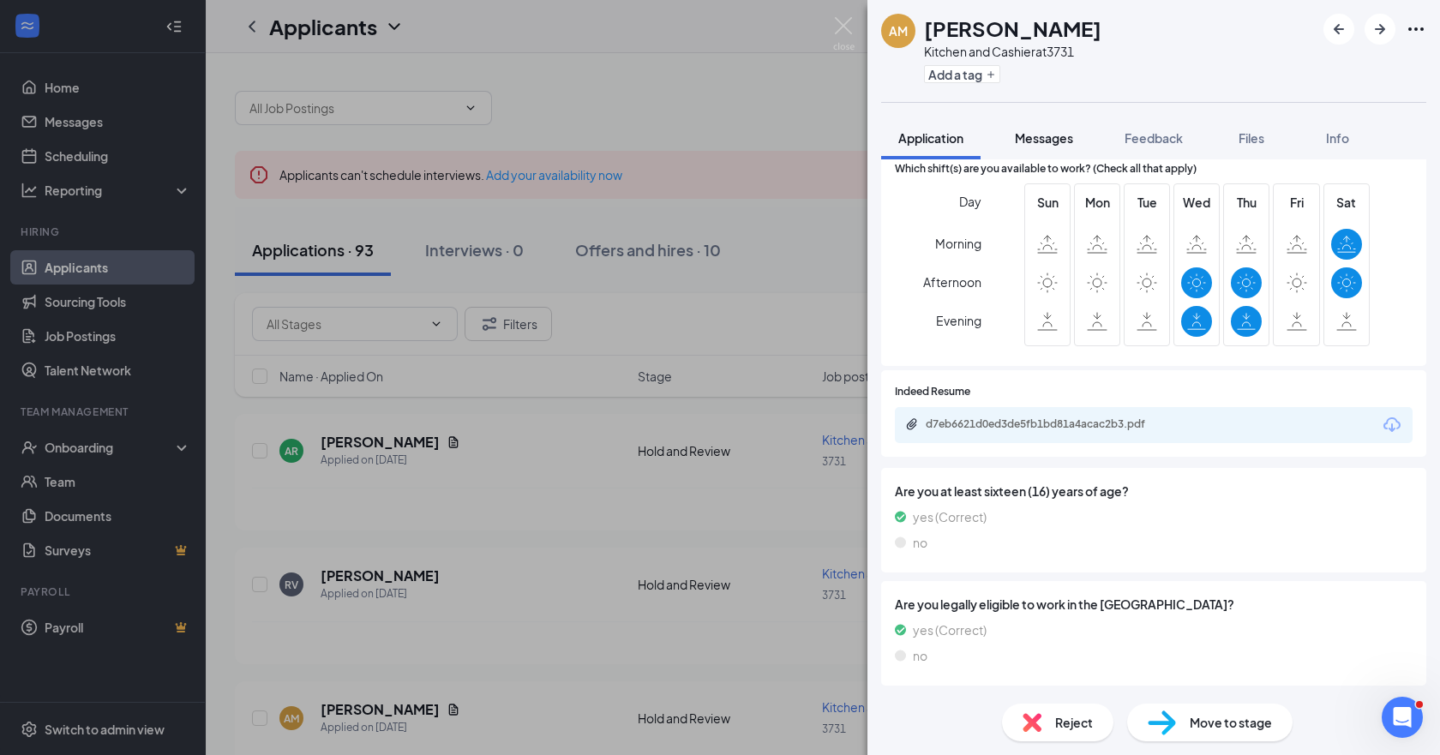
click at [1042, 136] on span "Messages" at bounding box center [1044, 137] width 58 height 15
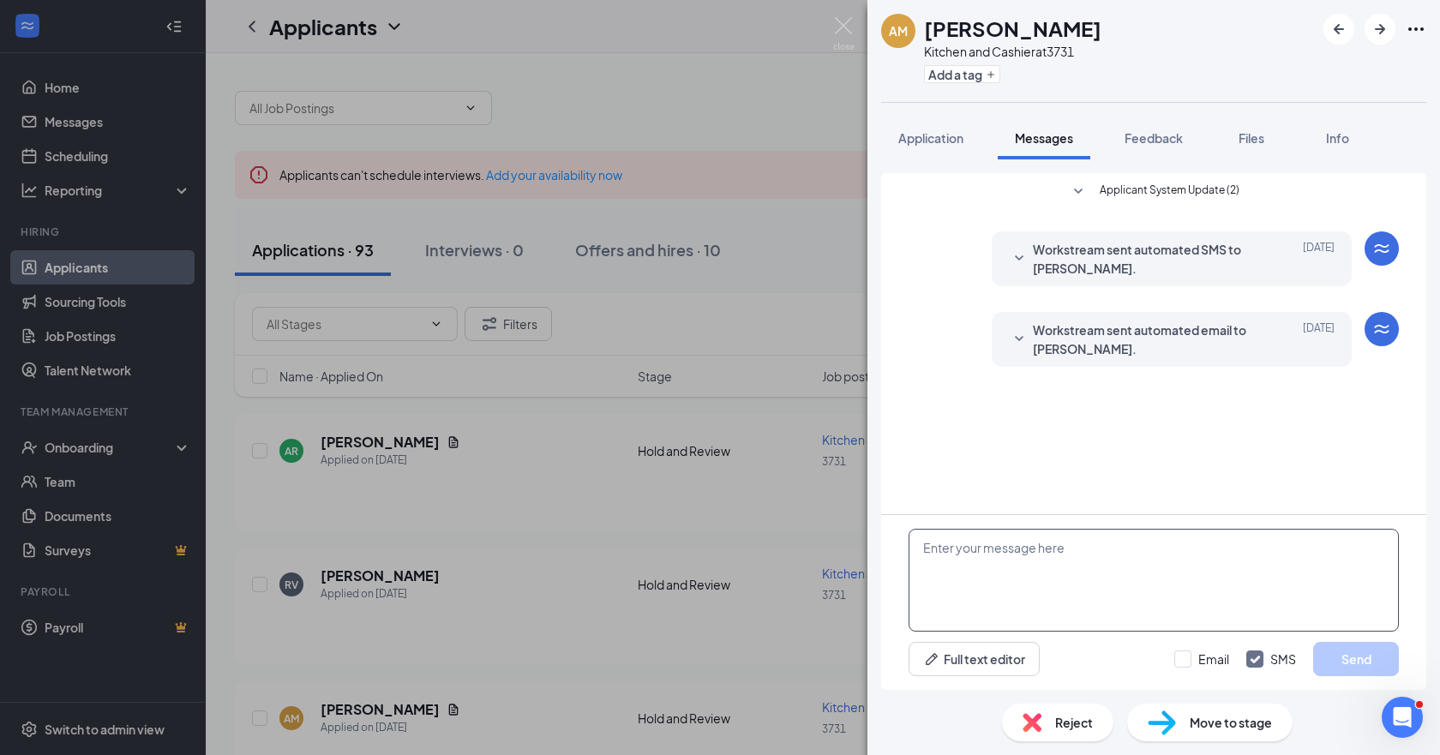
click at [948, 552] on textarea at bounding box center [1154, 580] width 490 height 103
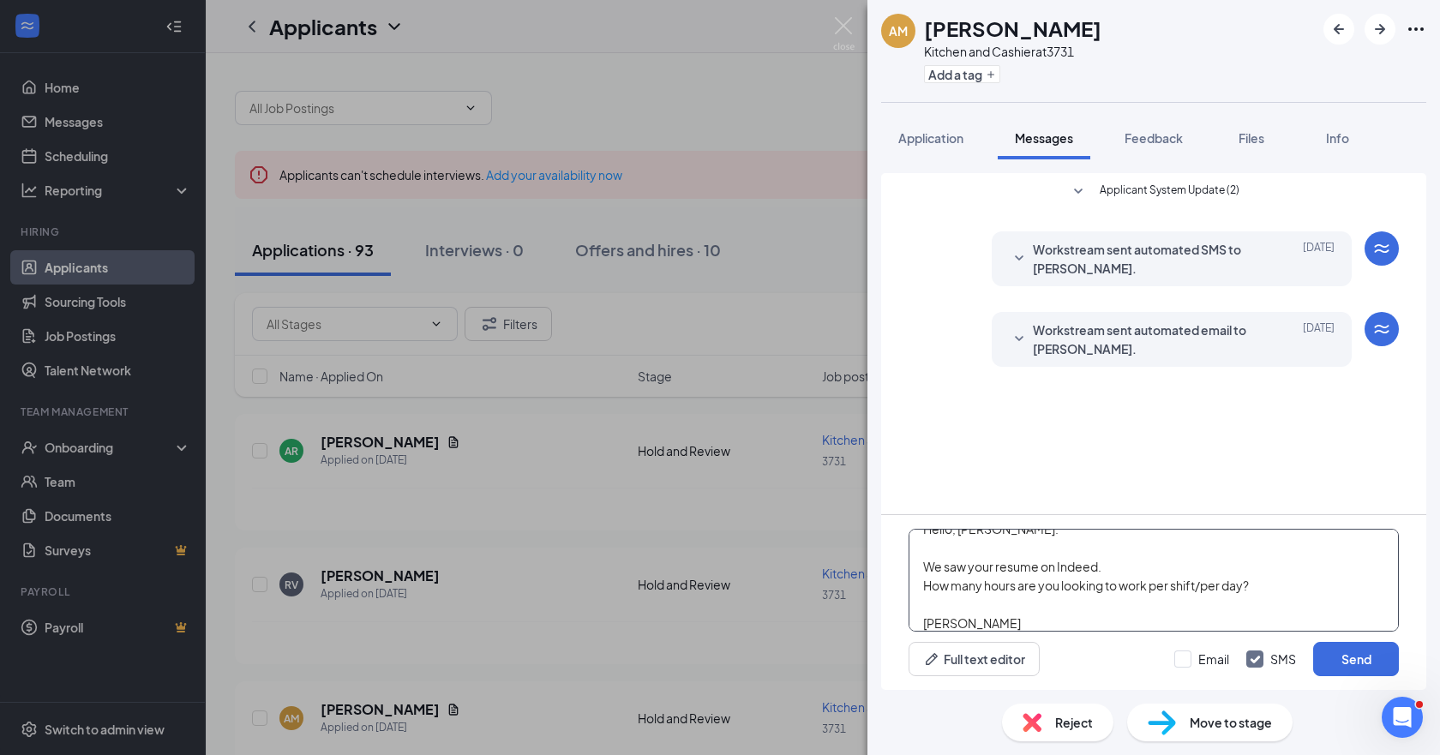
scroll to position [38, 0]
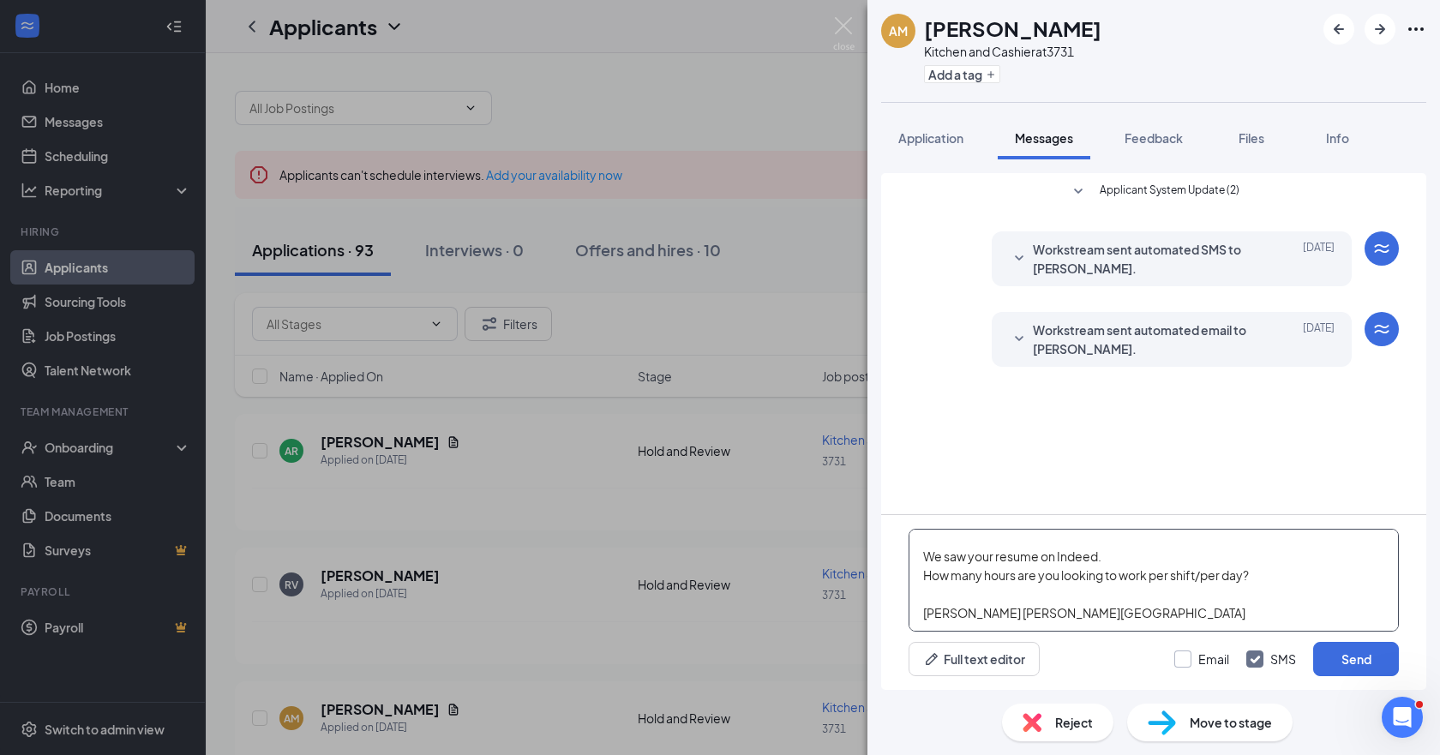
type textarea "Hello, [PERSON_NAME]. We saw your resume on Indeed. How many hours are you look…"
click at [1185, 659] on input "Email" at bounding box center [1201, 659] width 55 height 17
checkbox input "true"
click at [1360, 659] on button "Send" at bounding box center [1356, 659] width 86 height 34
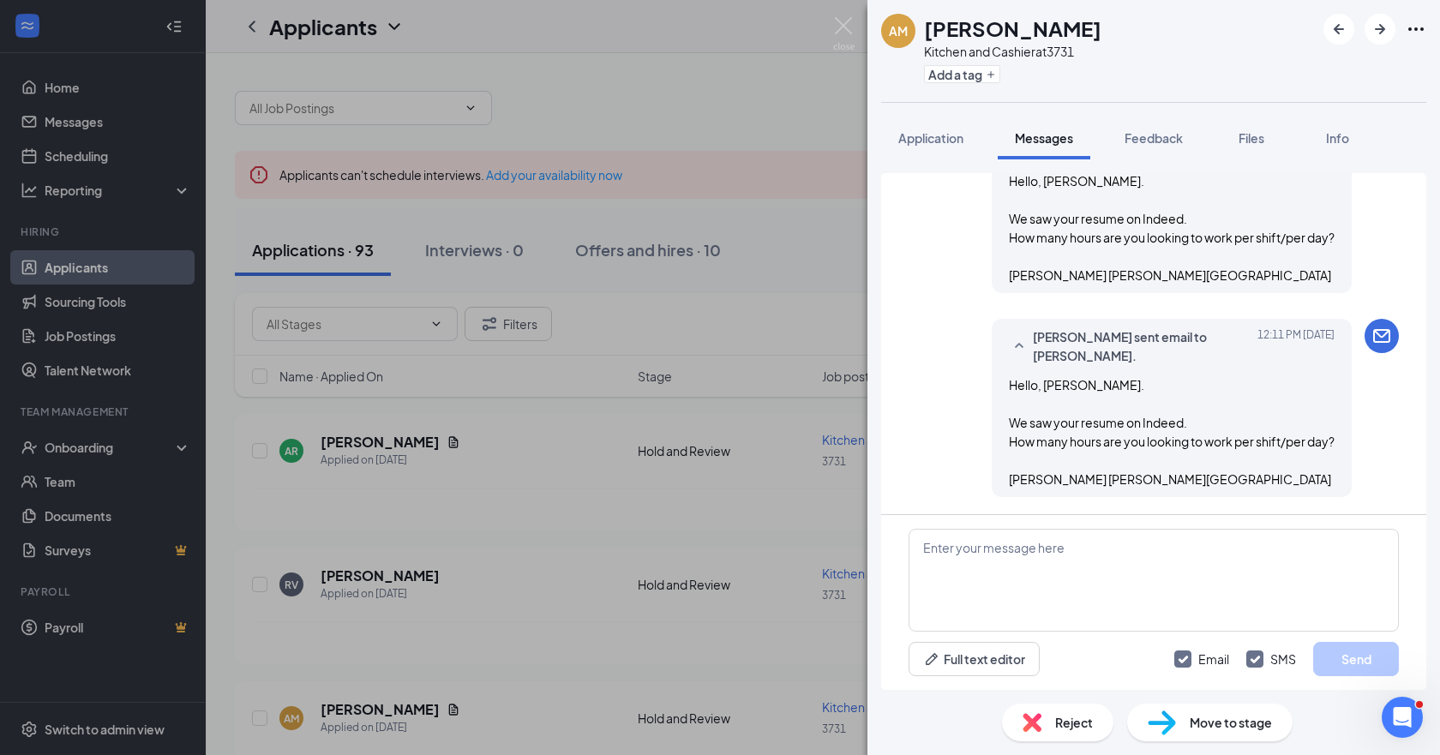
scroll to position [353, 0]
